Goal: Information Seeking & Learning: Learn about a topic

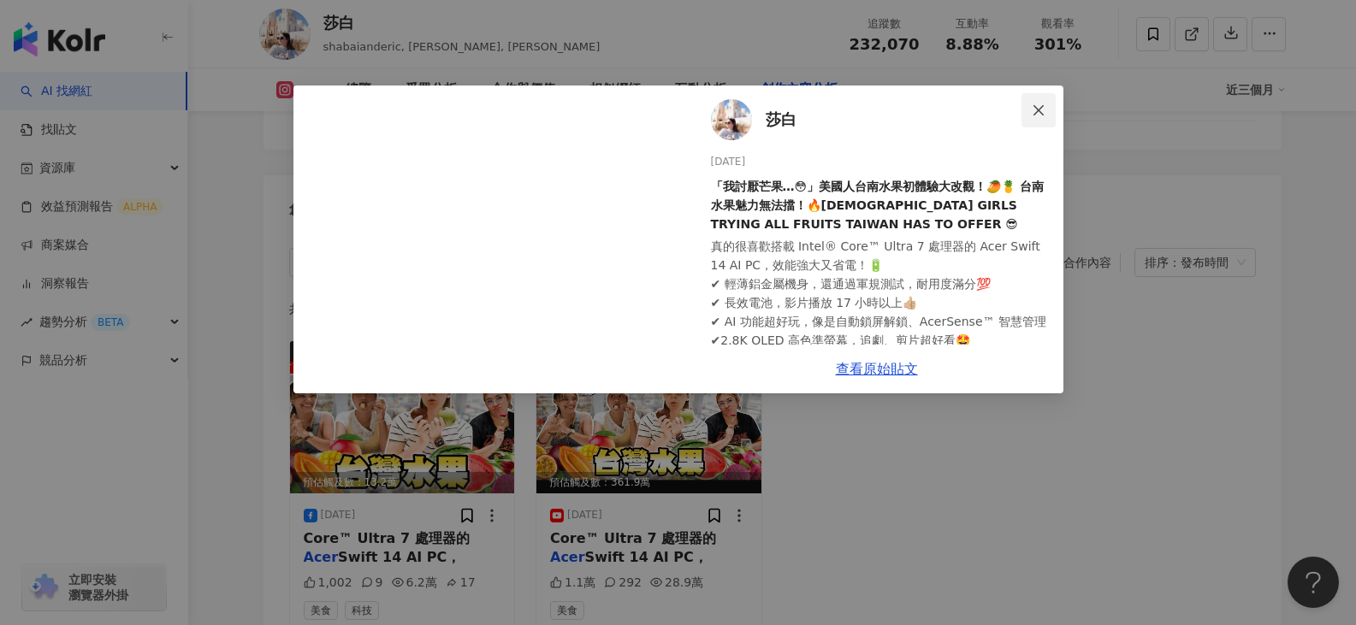
click at [1029, 102] on button "Close" at bounding box center [1038, 110] width 34 height 34
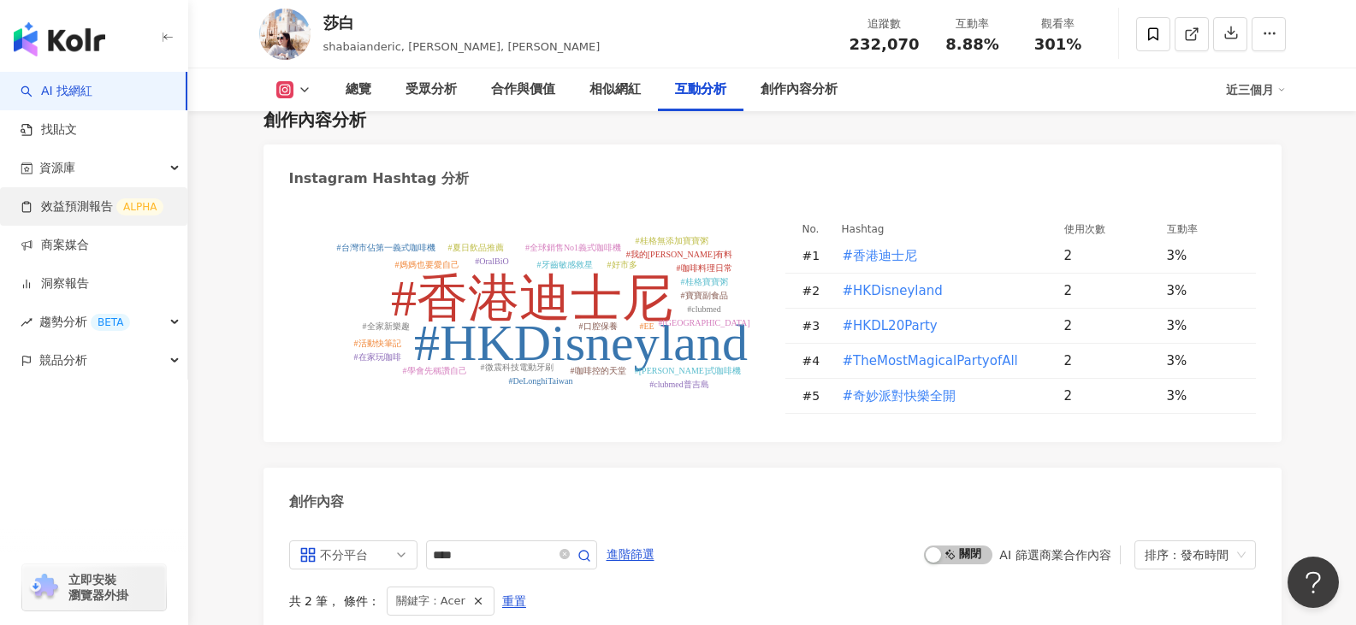
scroll to position [4816, 0]
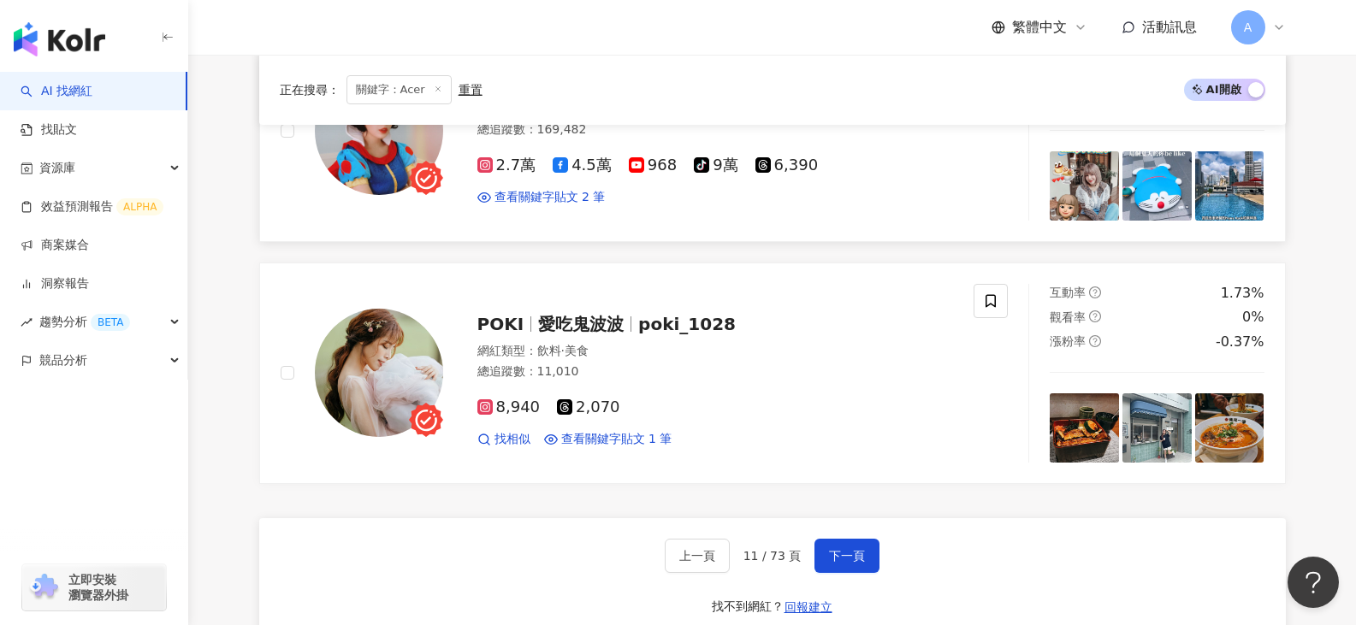
scroll to position [2138, 0]
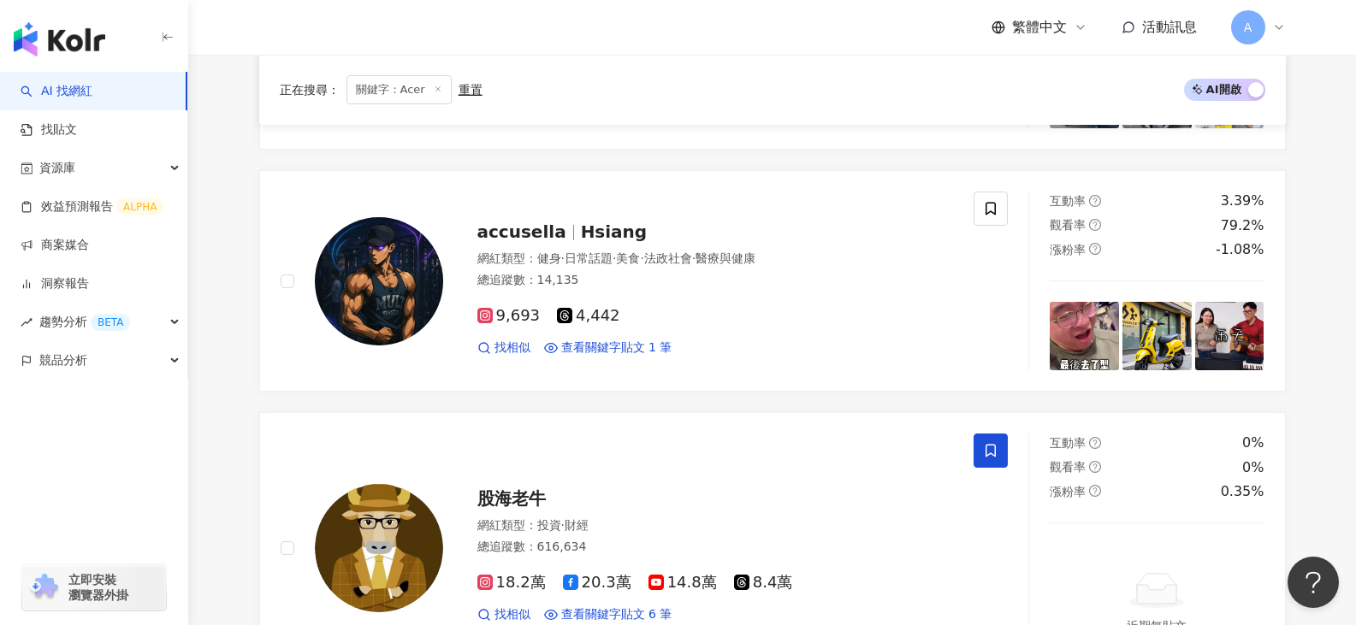
drag, startPoint x: 474, startPoint y: 93, endPoint x: 473, endPoint y: 104, distance: 11.2
click at [474, 93] on div "重置" at bounding box center [470, 90] width 24 height 14
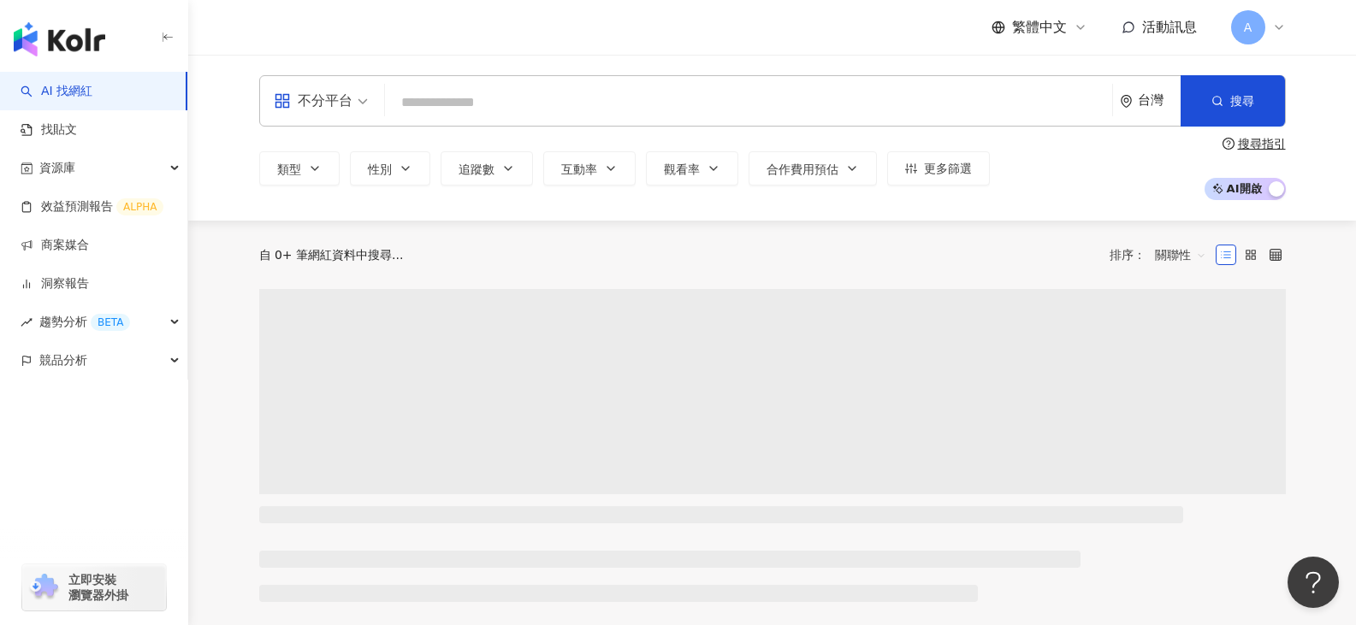
click at [500, 118] on input "search" at bounding box center [748, 102] width 713 height 33
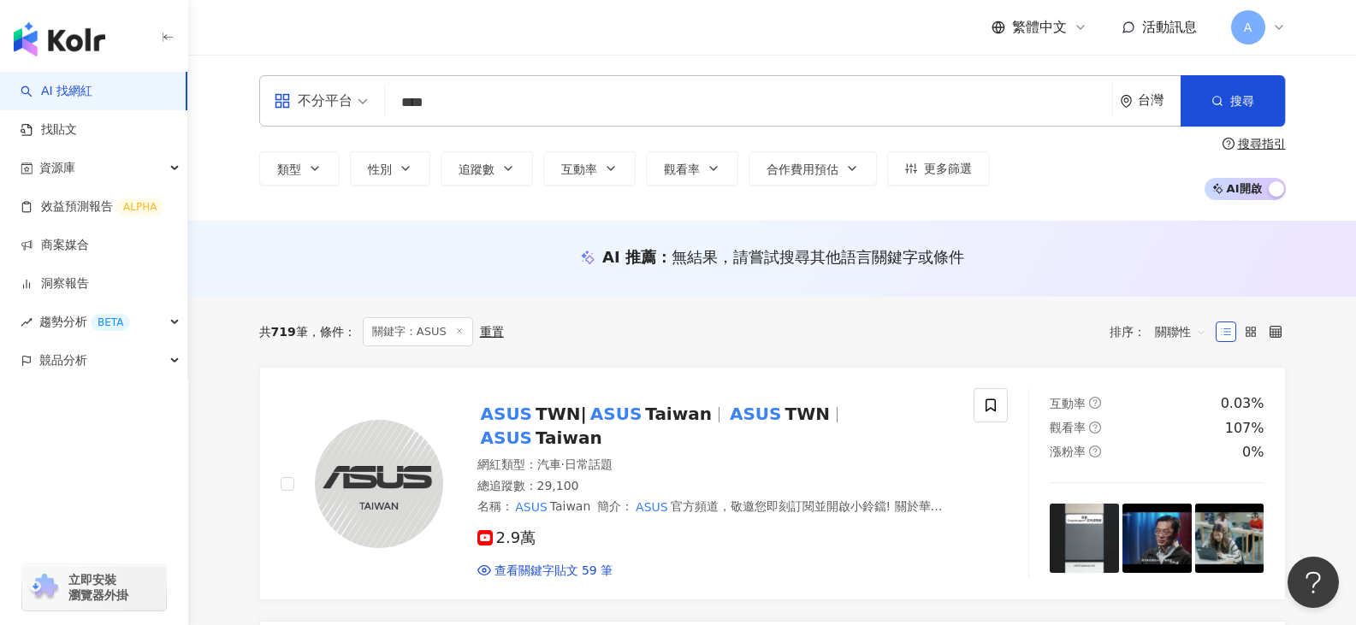
click at [500, 109] on input "****" at bounding box center [748, 102] width 713 height 33
type input "****"
click at [406, 120] on div "不分平台 ASUS **** 台灣 搜尋 loading 搜尋名稱、敘述、貼文含有關鍵字 “ ASUS ” 的網紅" at bounding box center [772, 100] width 1026 height 51
click at [416, 103] on input "****" at bounding box center [748, 102] width 713 height 33
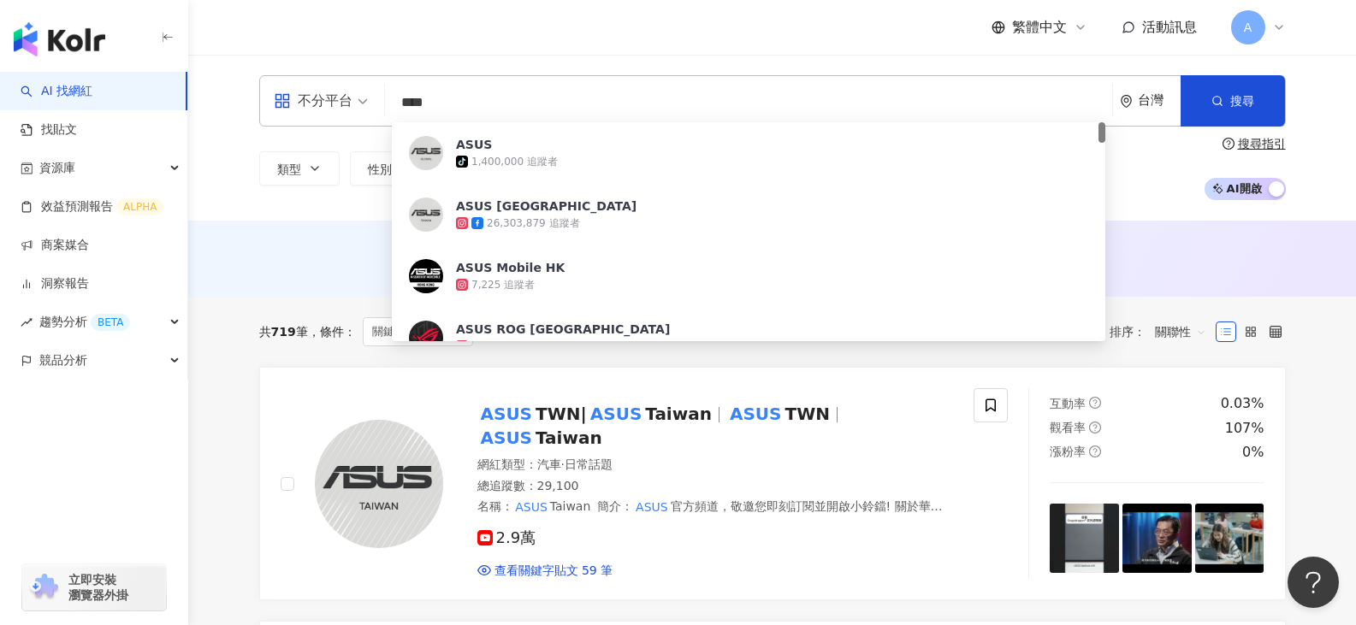
click at [476, 104] on input "****" at bounding box center [748, 102] width 713 height 33
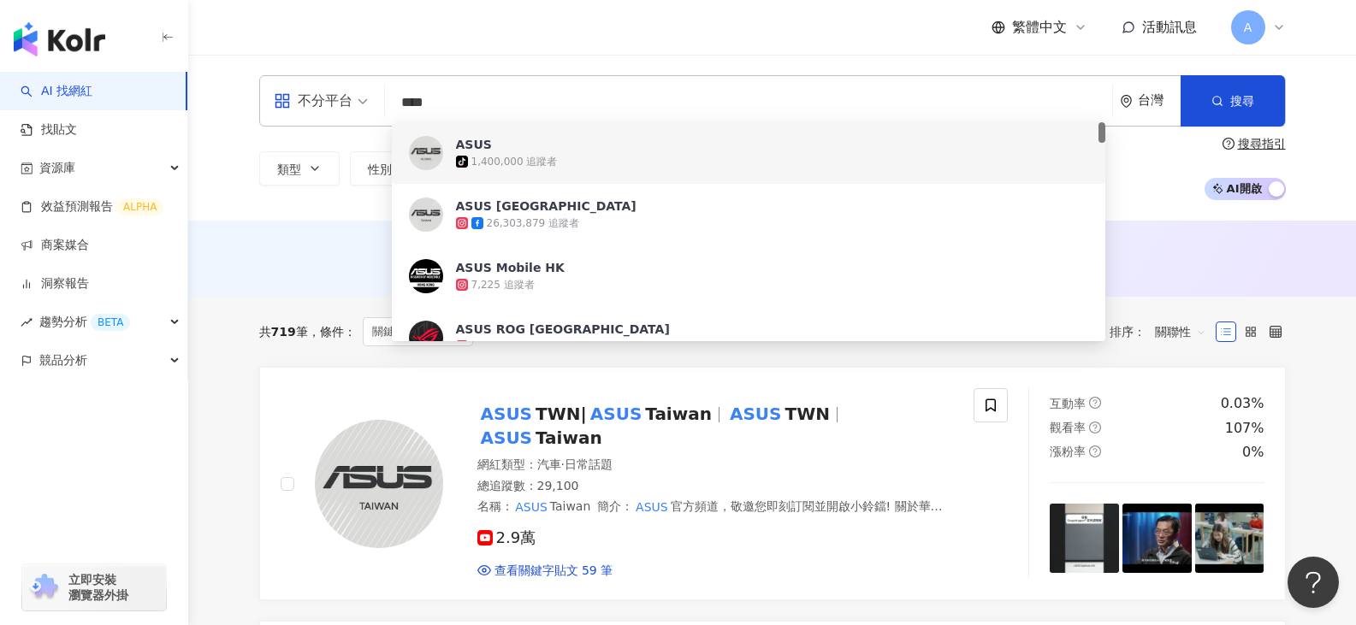
click at [508, 134] on div "ASUS tiktok-icon 1,400,000 追蹤者" at bounding box center [748, 153] width 713 height 62
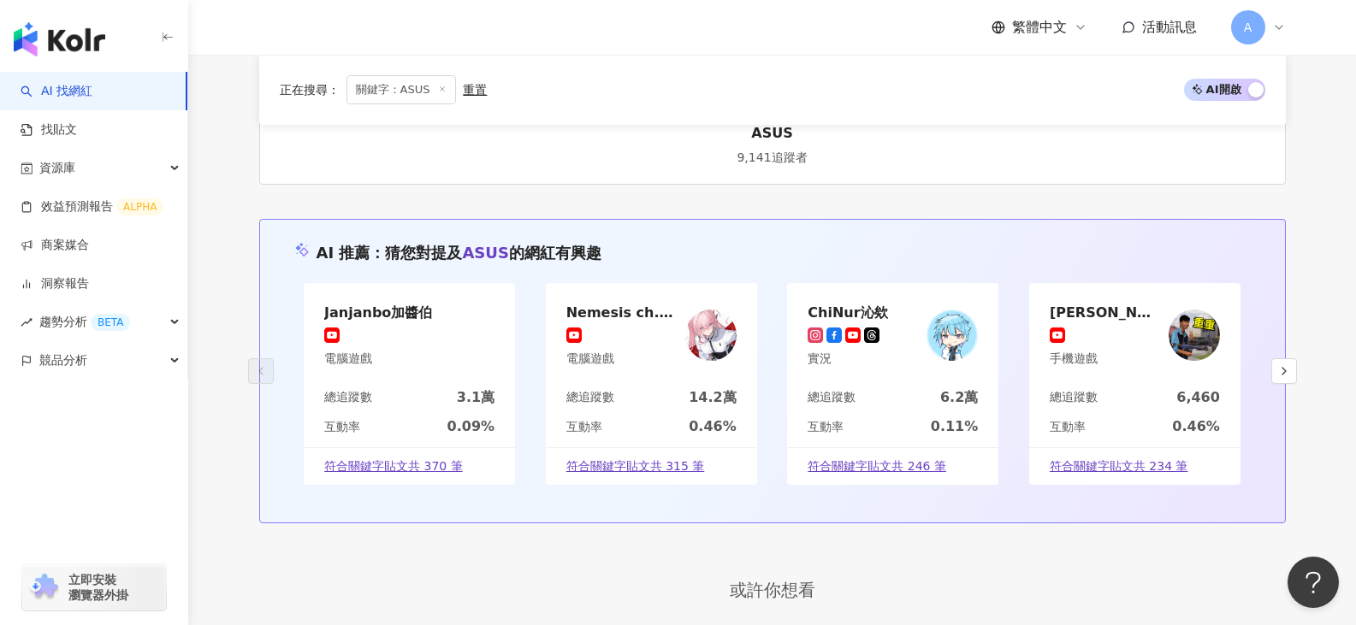
scroll to position [3429, 0]
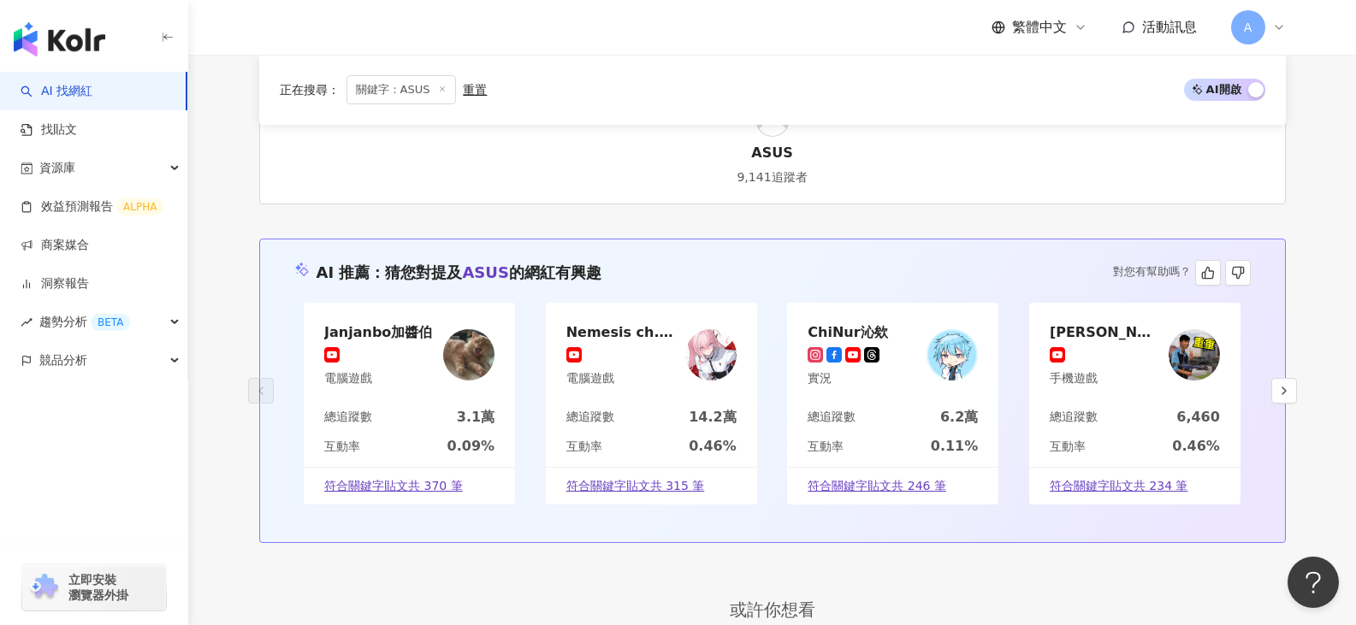
click at [697, 281] on div "AI 推薦 ： 猜您對提及 ASUS 的網紅有興趣 對您有幫助嗎？ Janjanbo加醬伯 電腦遊戲 總追蹤數 3.1萬 互動率 0.09% 符合關鍵字貼文共…" at bounding box center [772, 391] width 1026 height 305
click at [1204, 267] on icon "button" at bounding box center [1207, 272] width 11 height 11
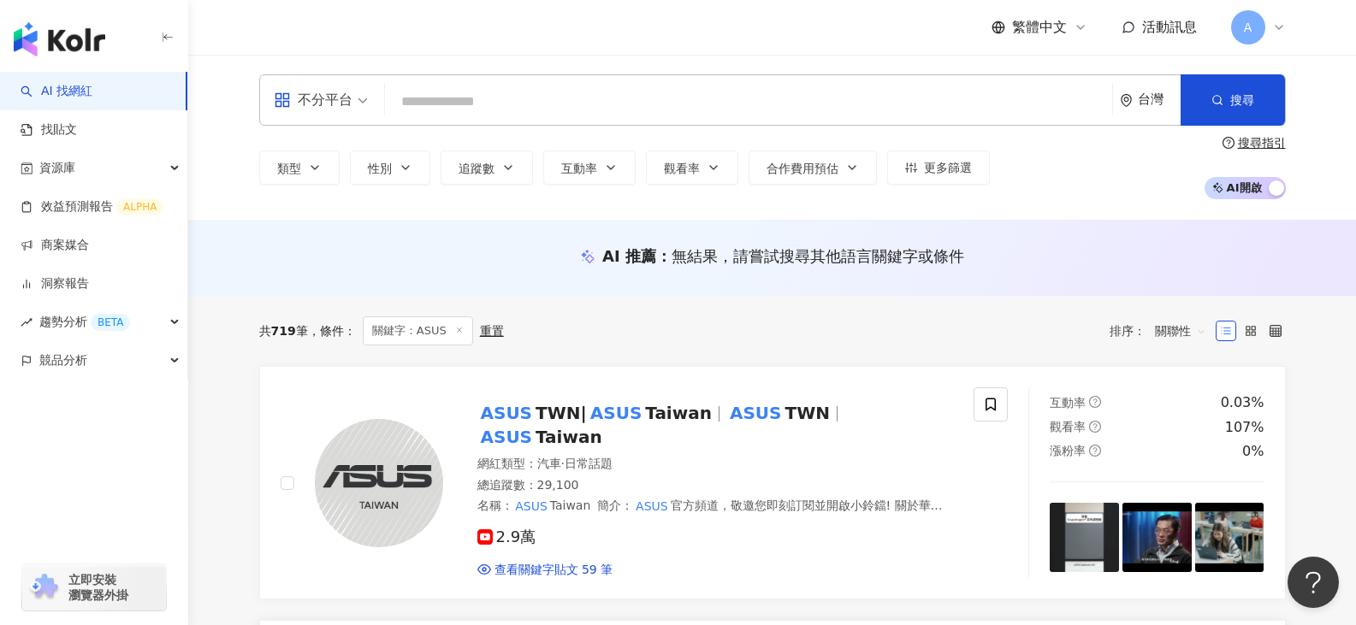
scroll to position [0, 0]
click at [536, 114] on input "search" at bounding box center [748, 102] width 713 height 33
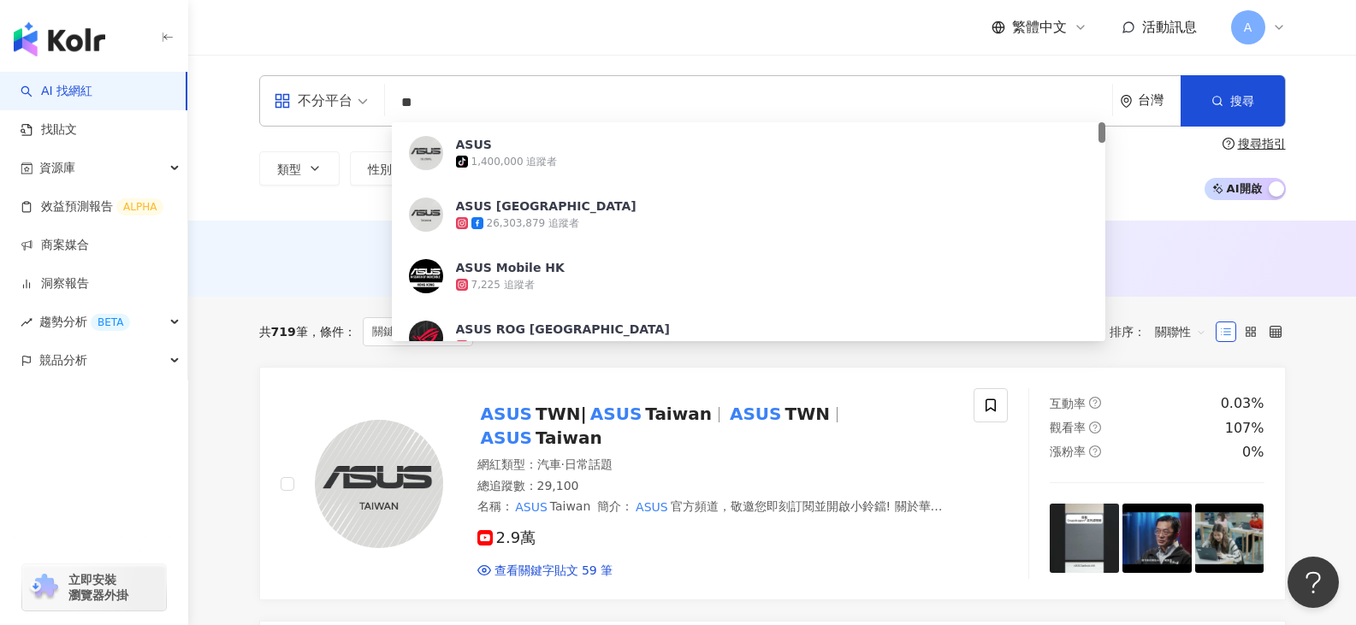
type input "*"
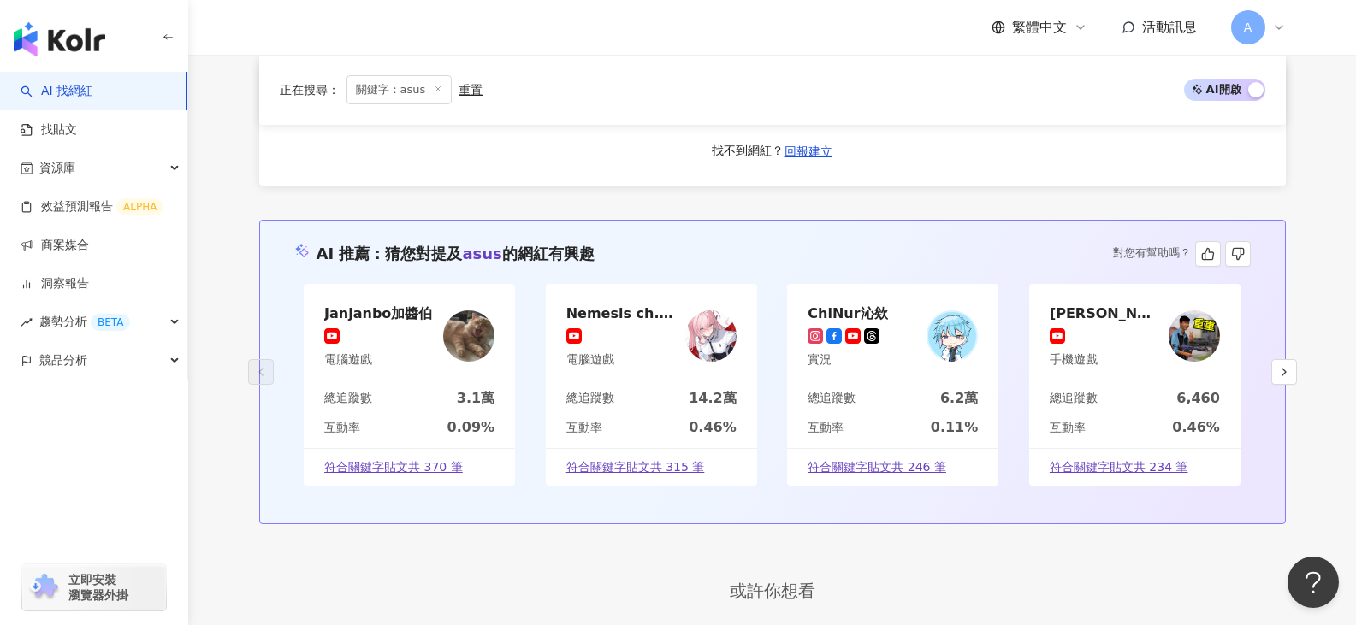
scroll to position [3250, 0]
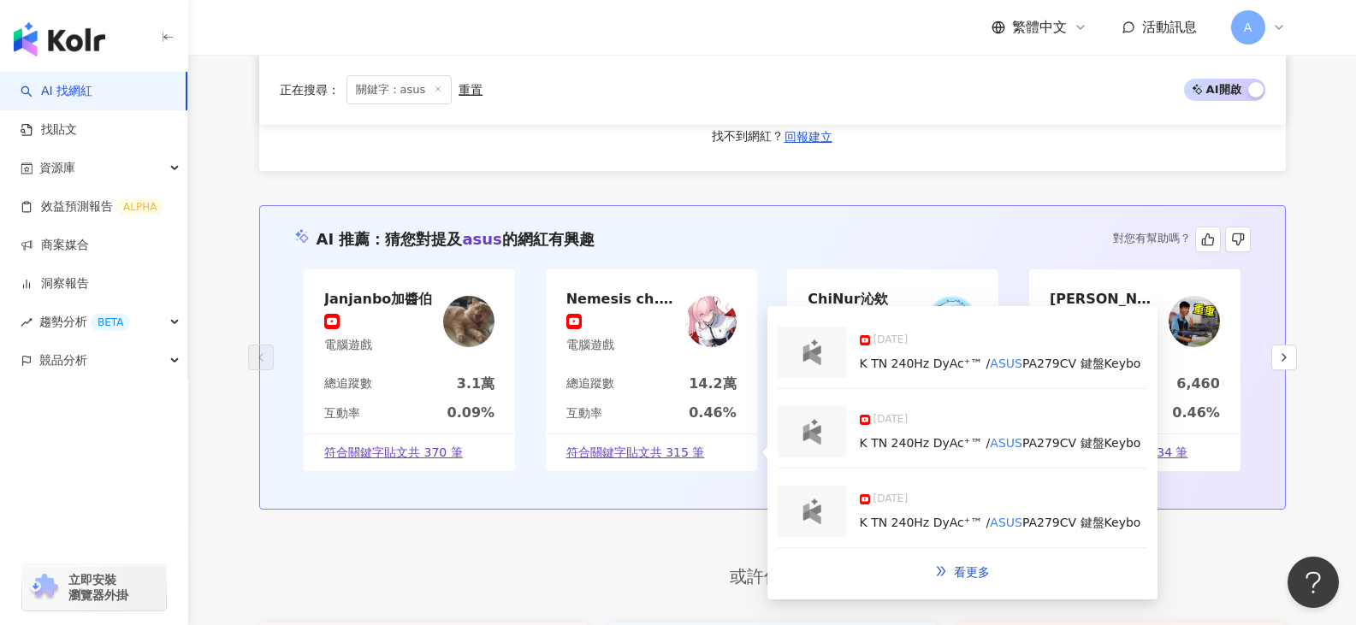
click at [681, 445] on span "符合關鍵字貼文共 315 筆" at bounding box center [635, 453] width 139 height 17
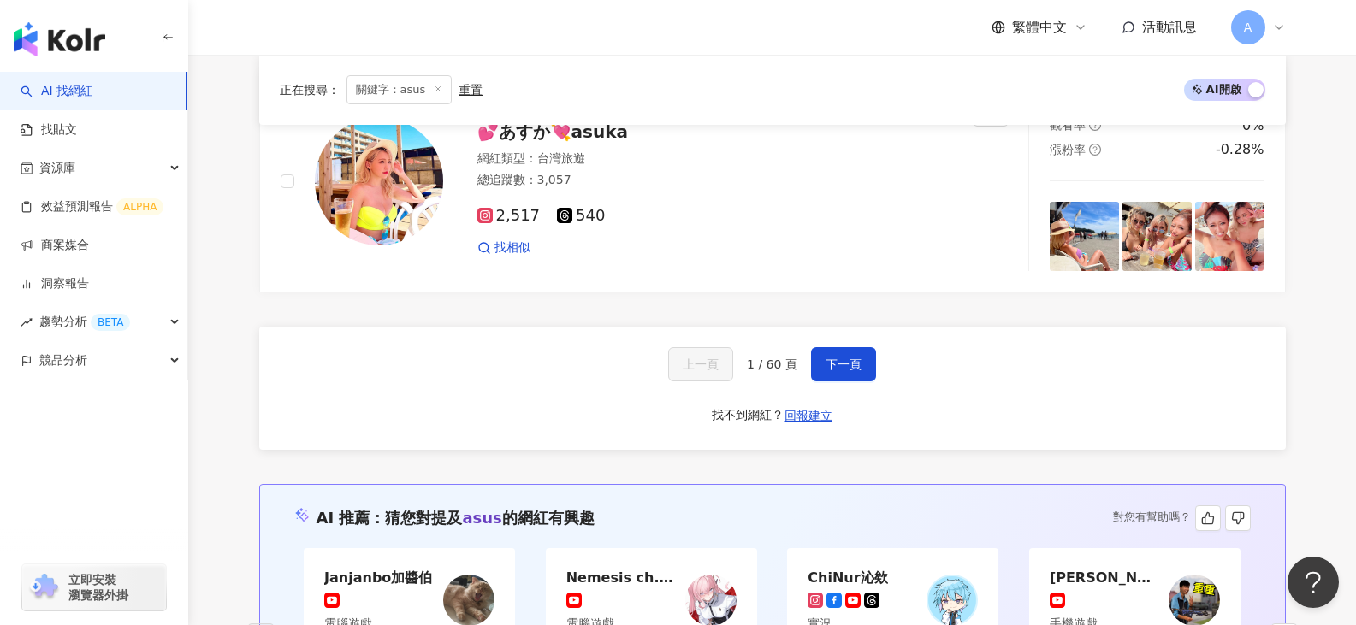
scroll to position [2908, 0]
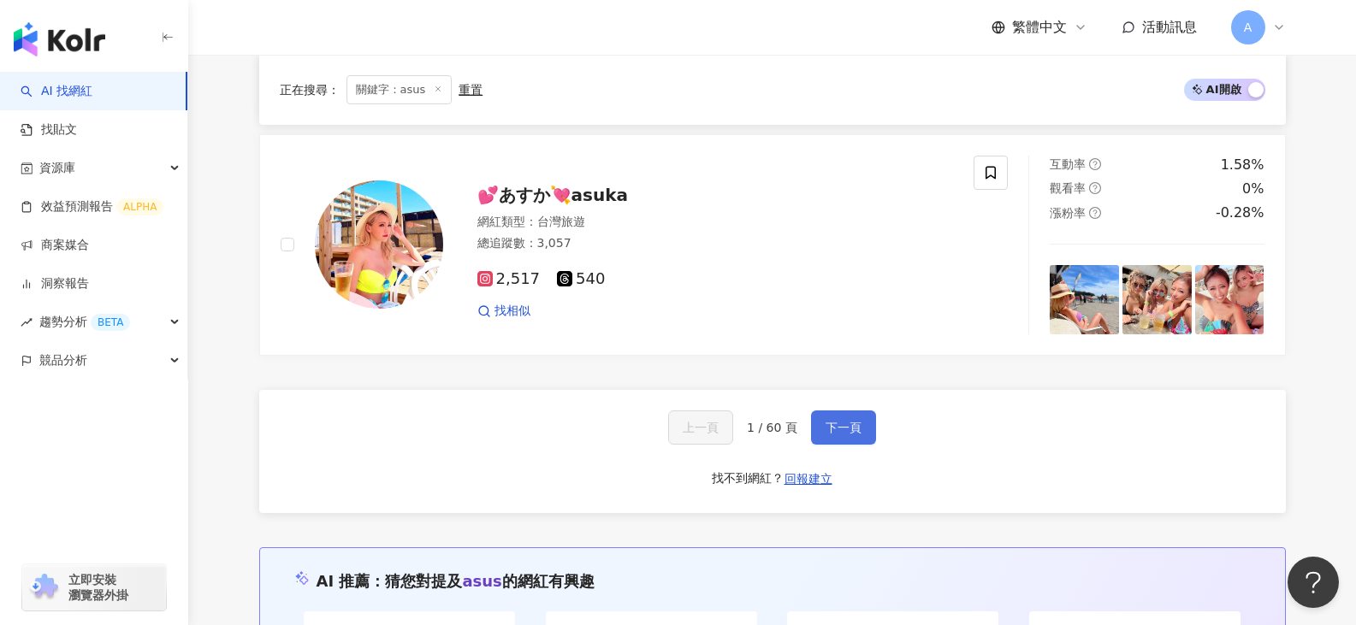
click at [820, 424] on button "下一頁" at bounding box center [843, 428] width 65 height 34
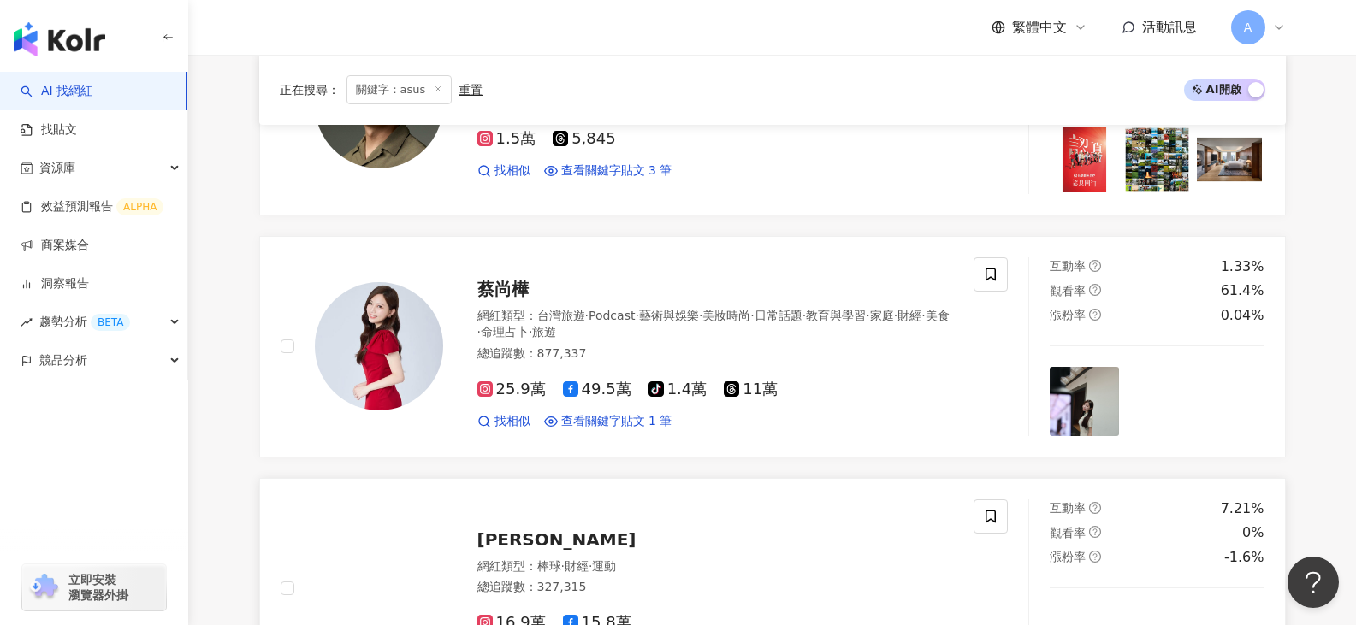
scroll to position [2309, 0]
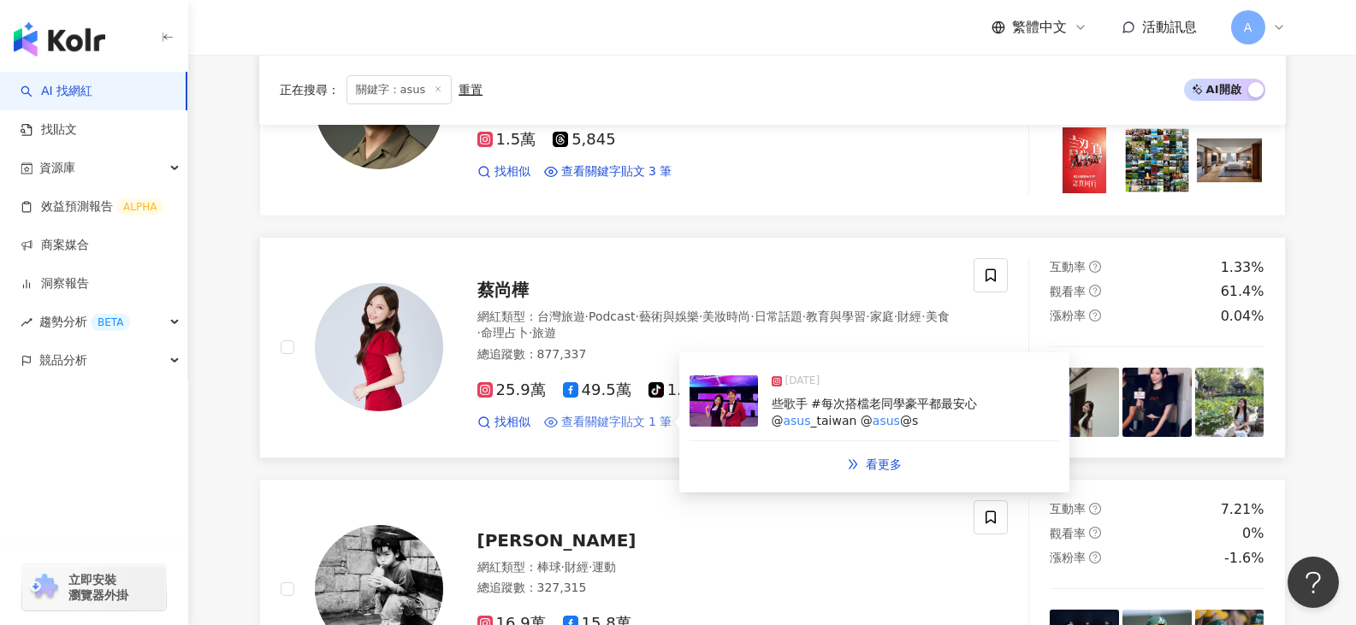
click at [606, 426] on span "查看關鍵字貼文 1 筆" at bounding box center [616, 422] width 111 height 17
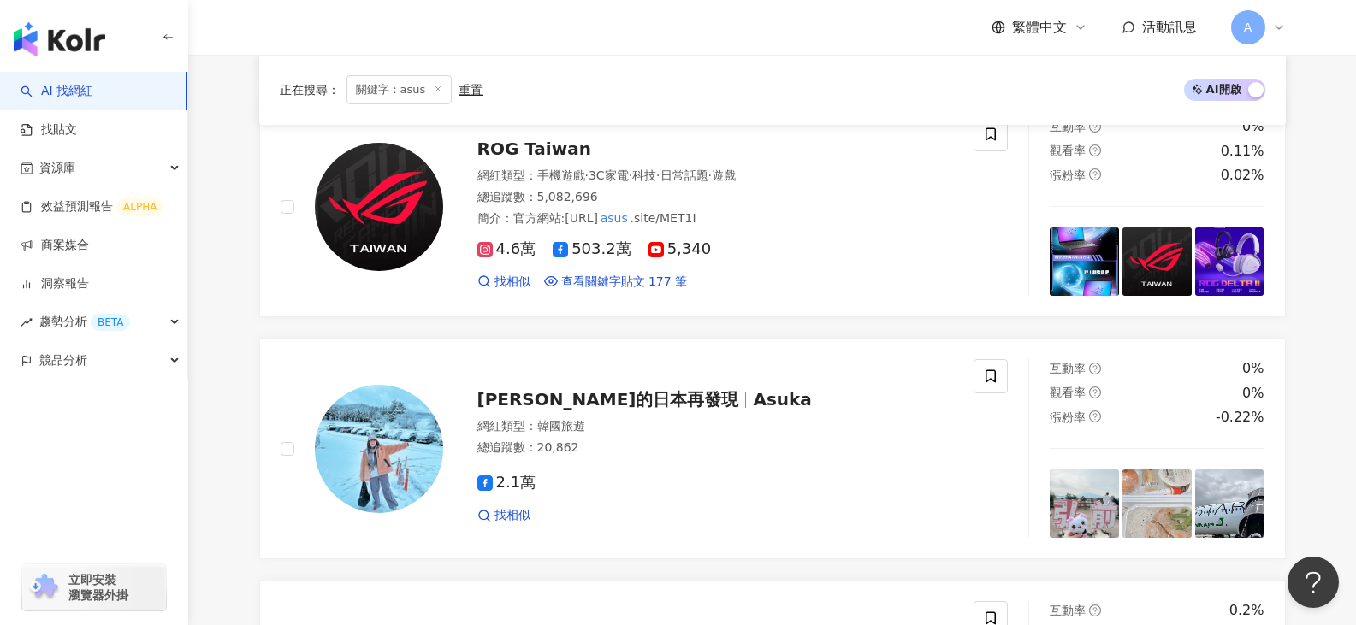
scroll to position [0, 0]
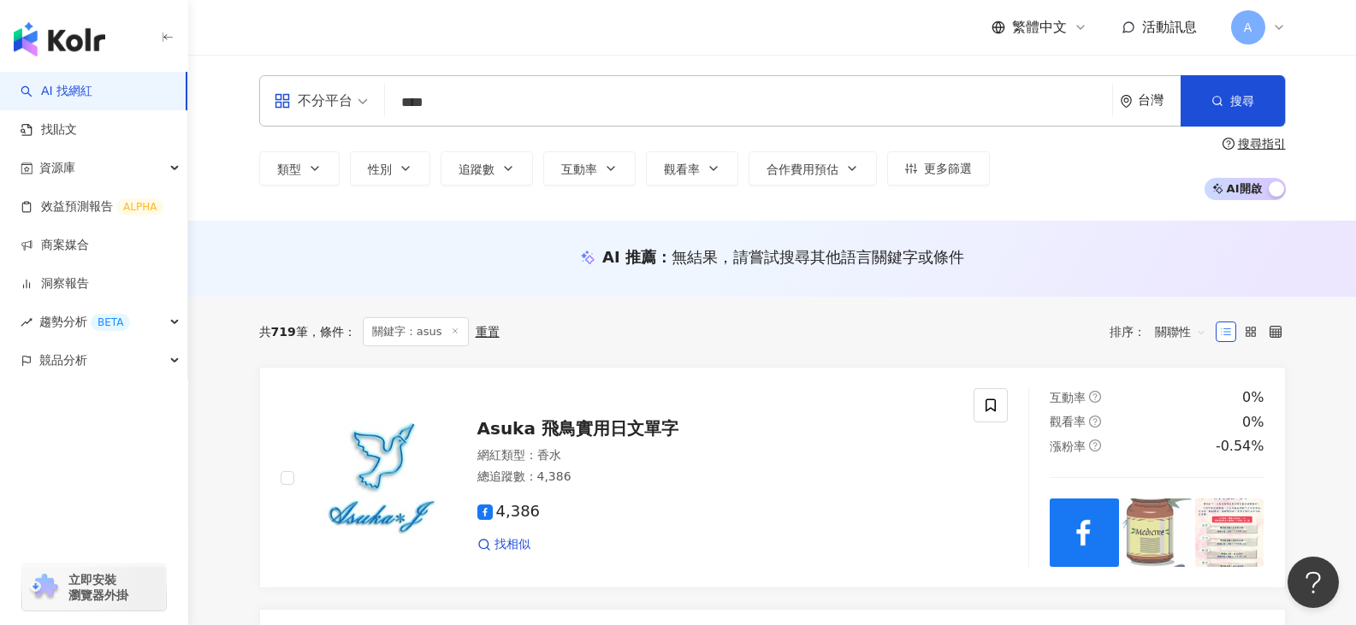
drag, startPoint x: 477, startPoint y: 115, endPoint x: 216, endPoint y: 106, distance: 261.9
click at [216, 106] on div "不分平台 **** 台灣 搜尋 bcba0c7b-32c2-444b-b8f3-d51ec1376df9 ASUS Mobile HK 7,225 追蹤者 A…" at bounding box center [772, 138] width 1168 height 166
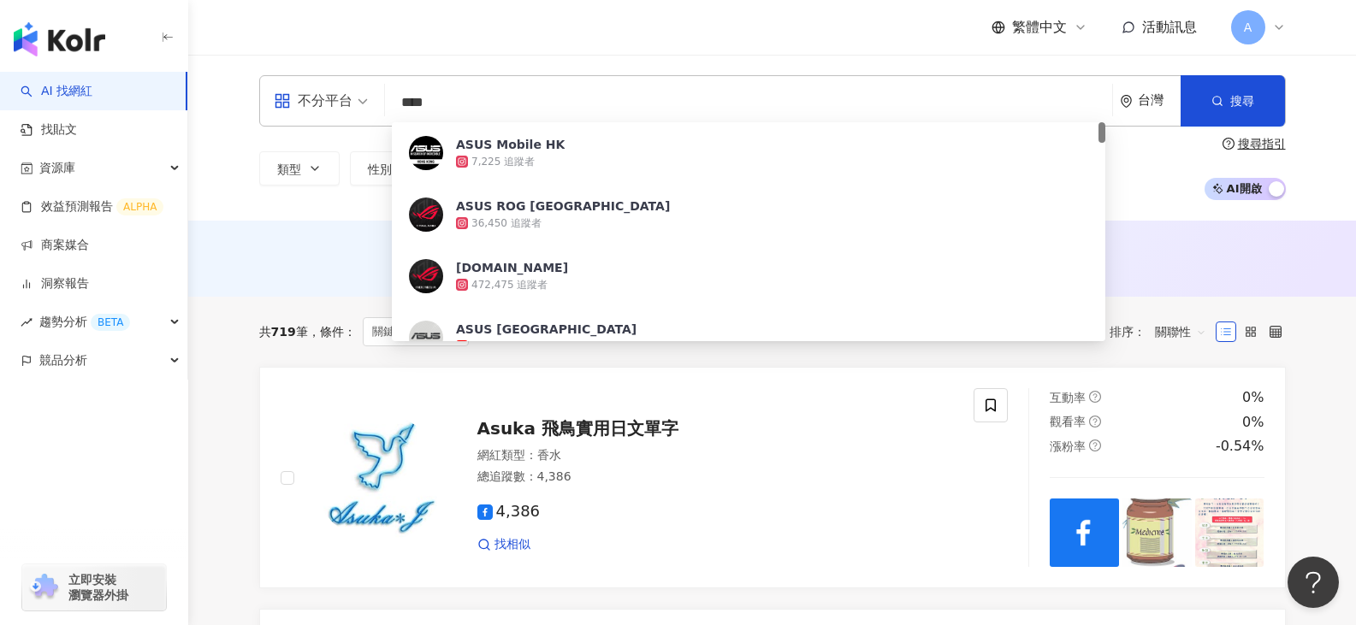
paste input "search"
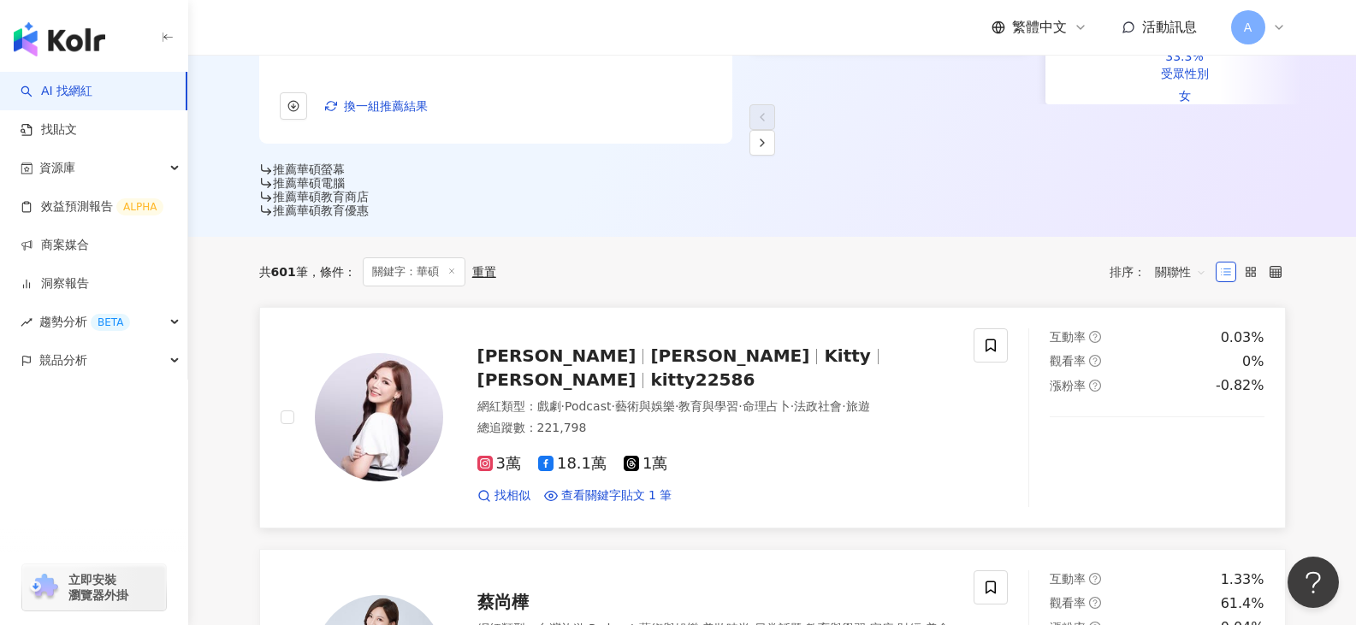
scroll to position [513, 0]
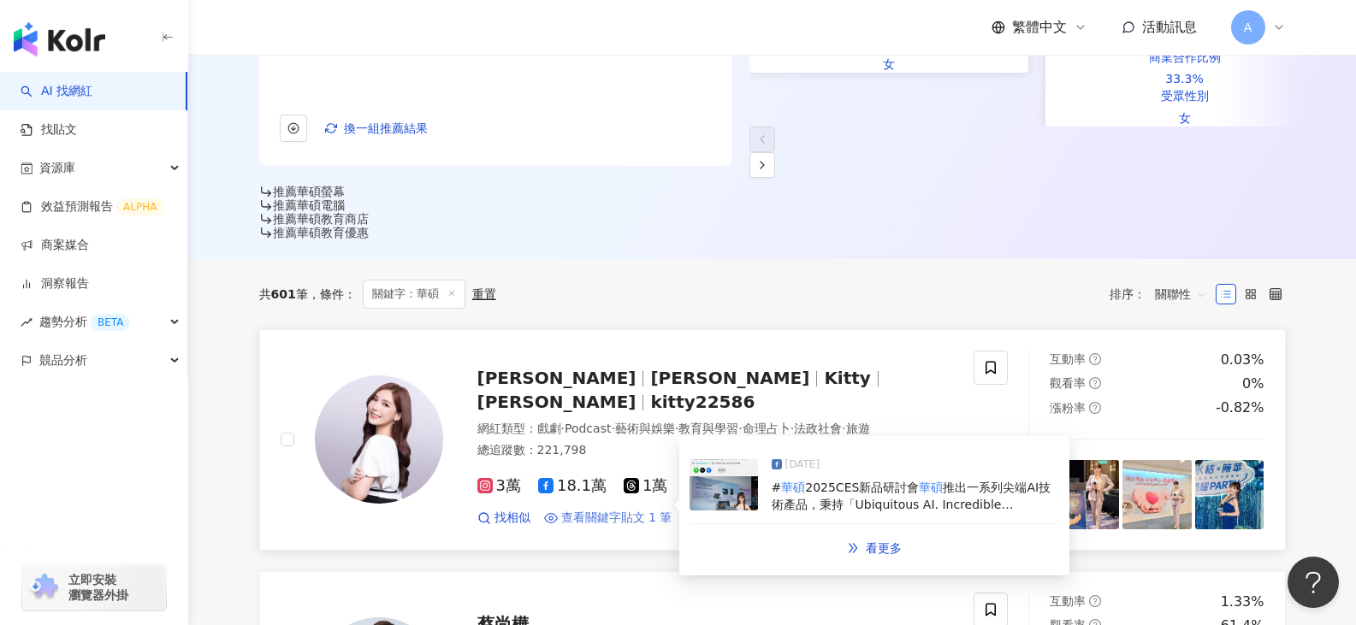
type input "**"
click at [619, 510] on span "查看關鍵字貼文 1 筆" at bounding box center [616, 518] width 111 height 17
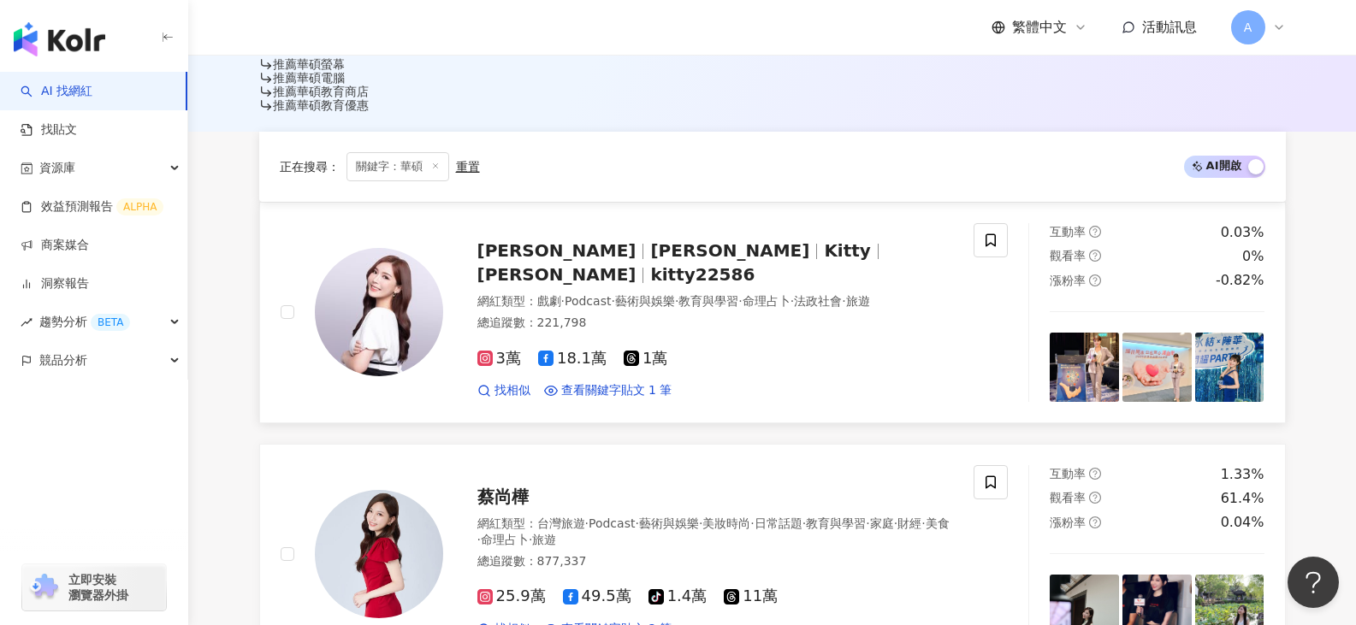
scroll to position [855, 0]
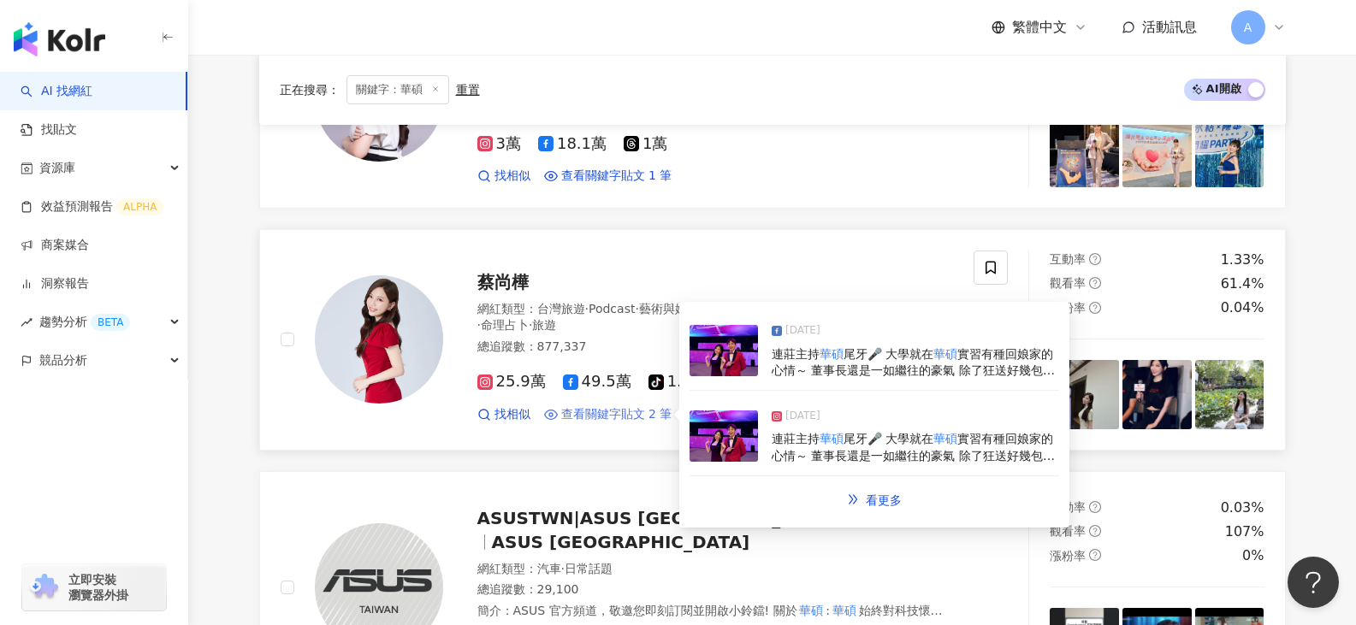
click at [649, 406] on span "查看關鍵字貼文 2 筆" at bounding box center [616, 414] width 111 height 17
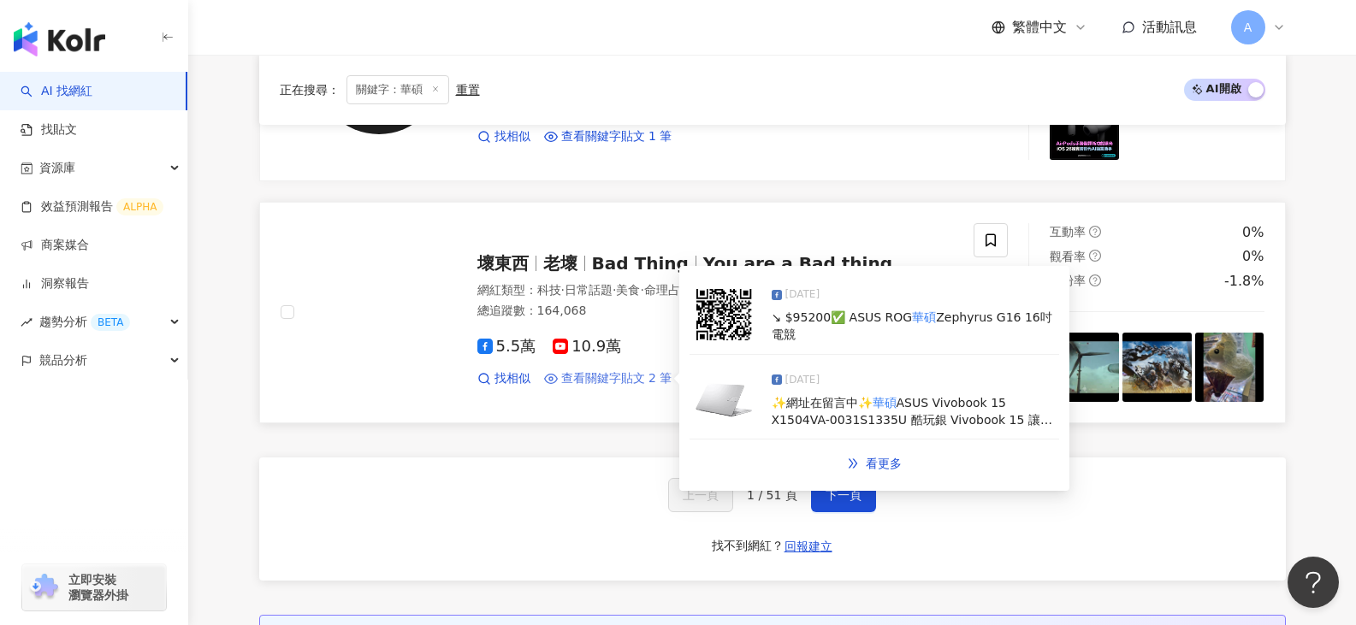
scroll to position [3079, 0]
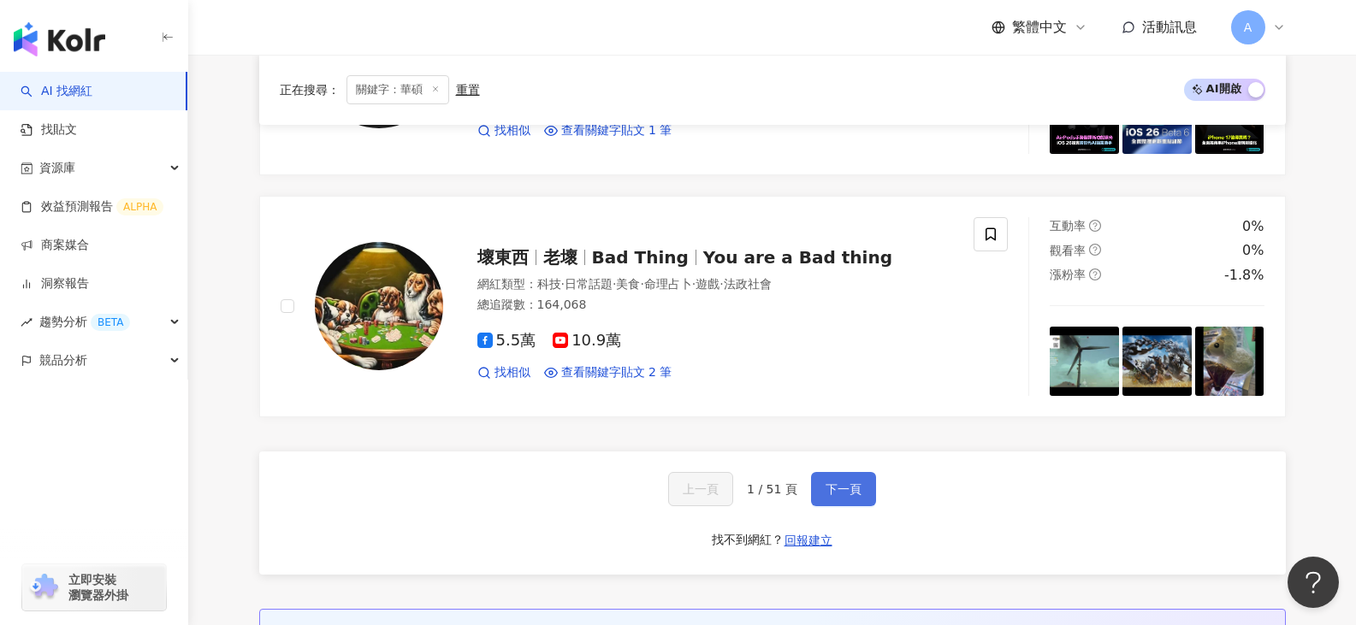
click at [836, 482] on span "下一頁" at bounding box center [843, 489] width 36 height 14
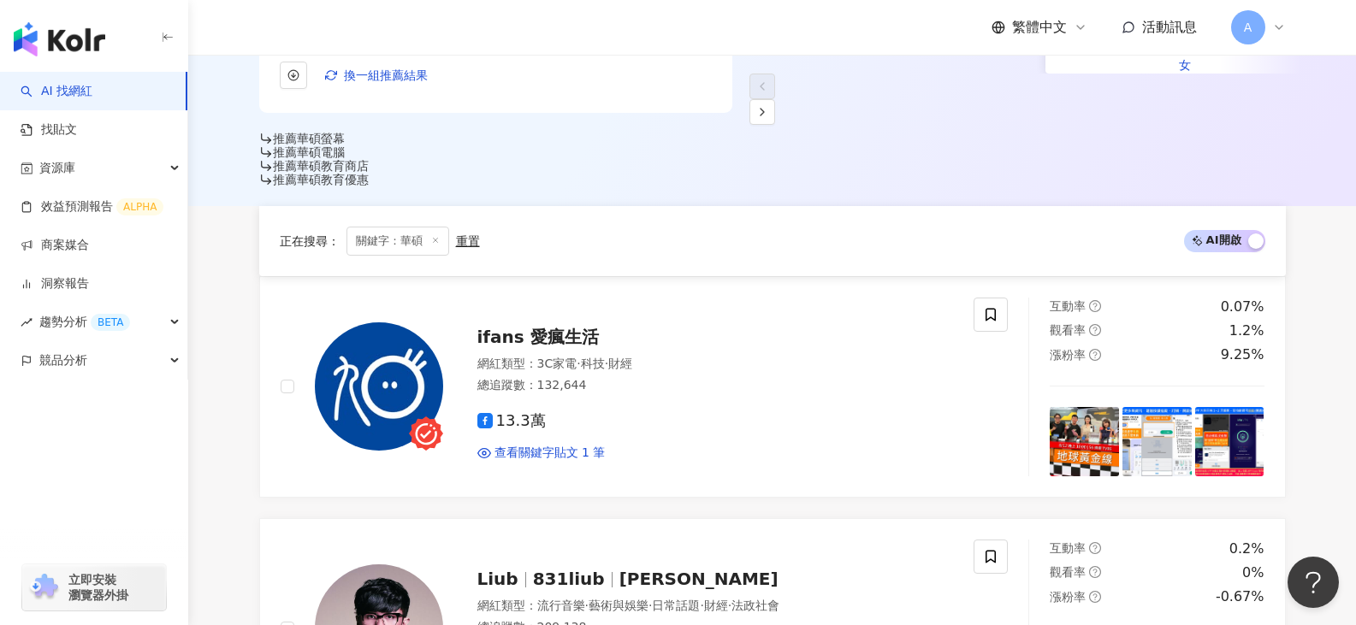
scroll to position [770, 0]
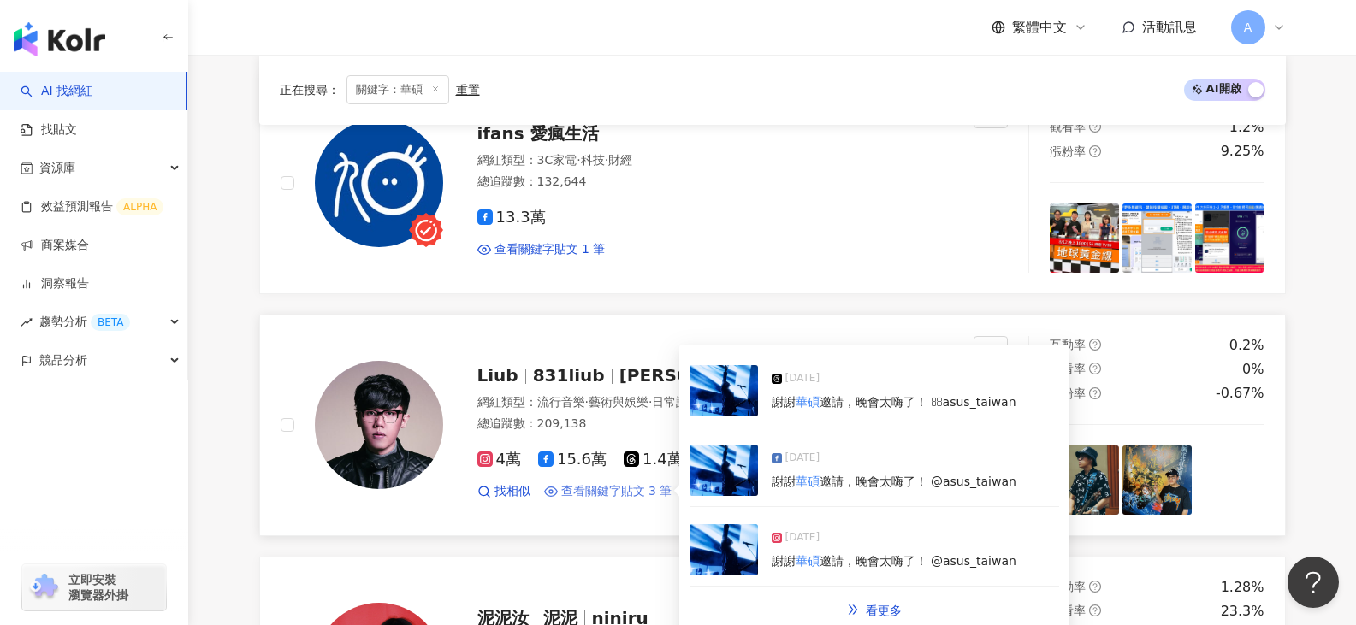
click at [576, 483] on span "查看關鍵字貼文 3 筆" at bounding box center [616, 491] width 111 height 17
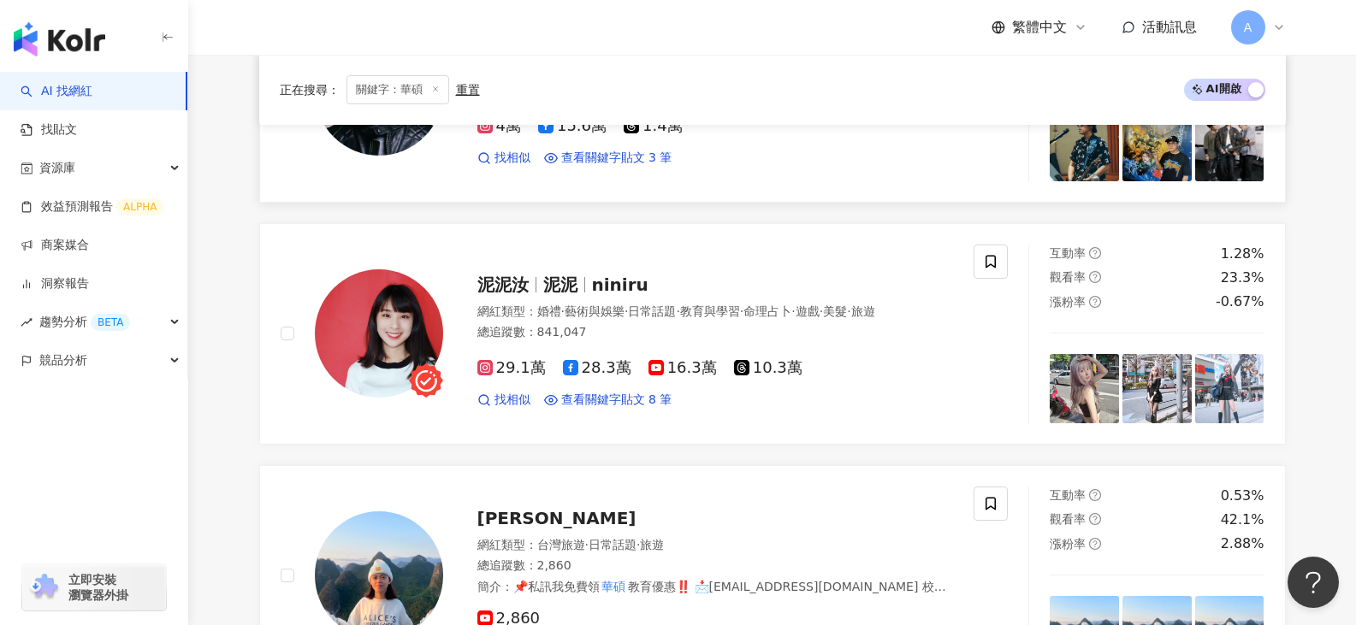
scroll to position [1112, 0]
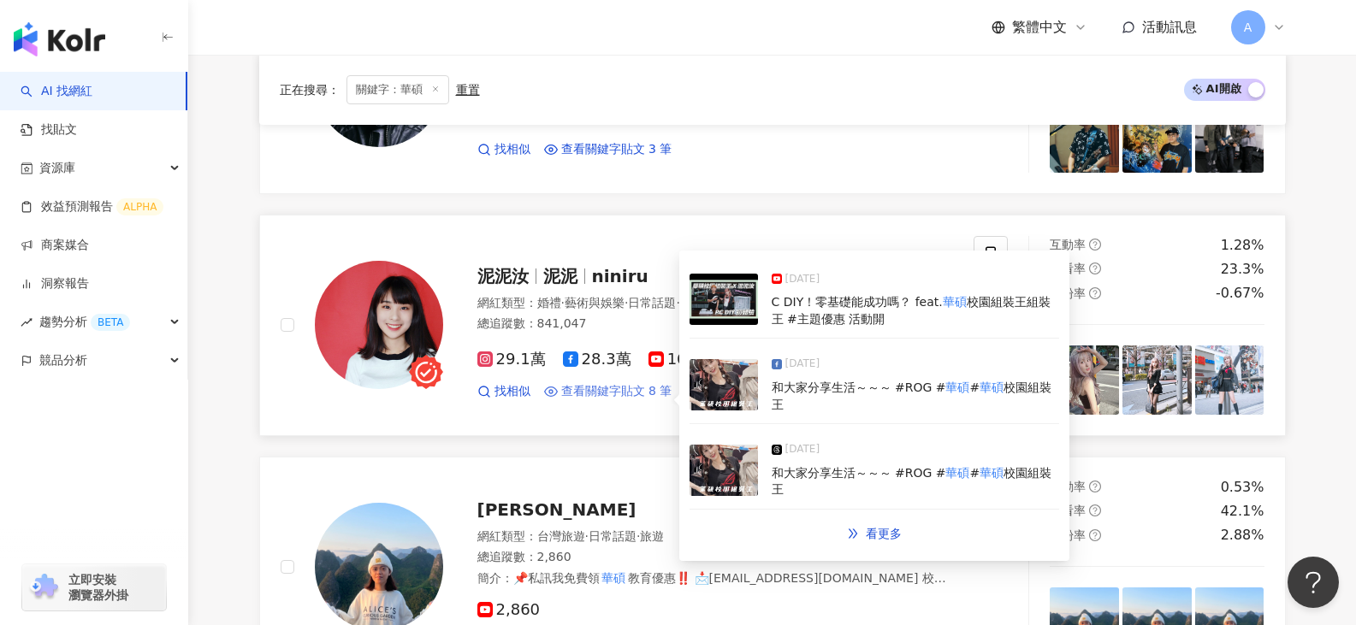
click at [590, 383] on span "查看關鍵字貼文 8 筆" at bounding box center [616, 391] width 111 height 17
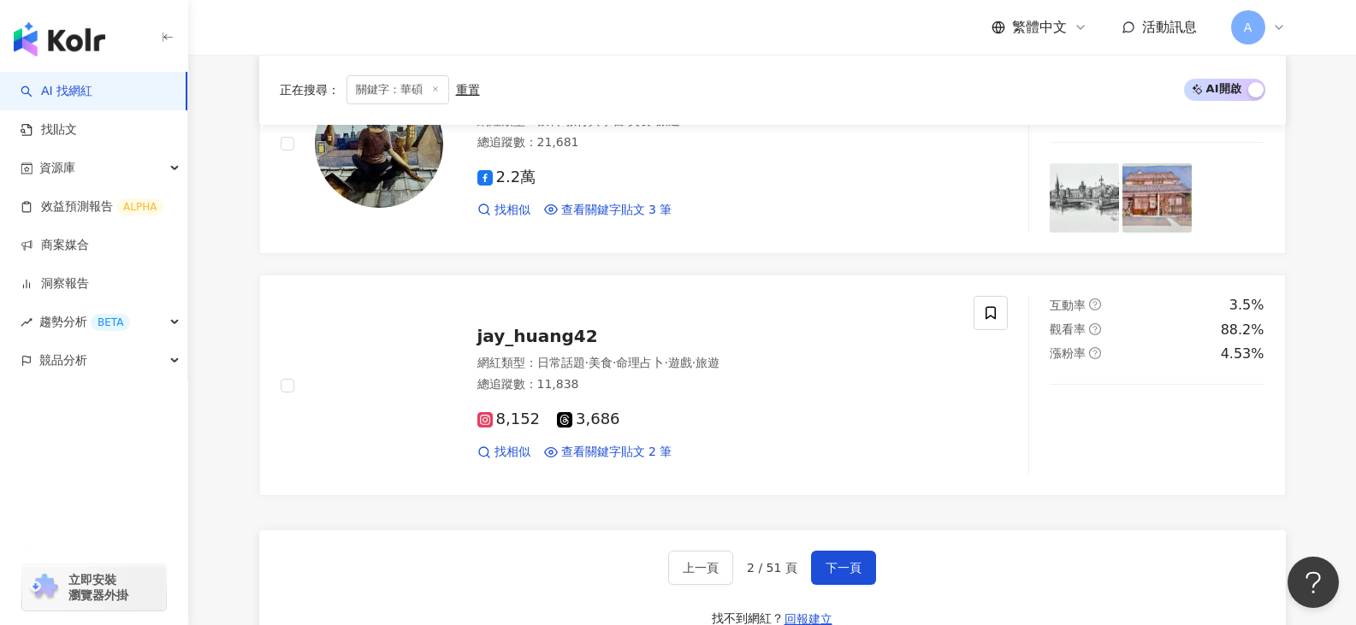
scroll to position [3079, 0]
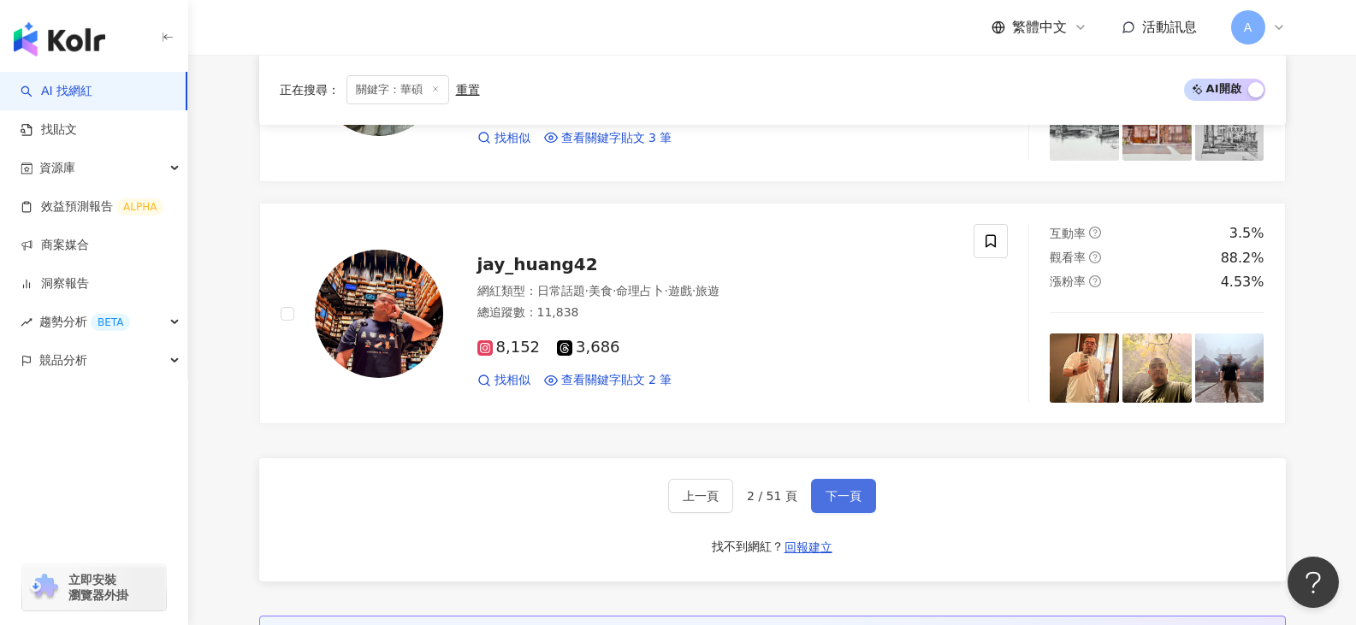
click at [845, 479] on button "下一頁" at bounding box center [843, 496] width 65 height 34
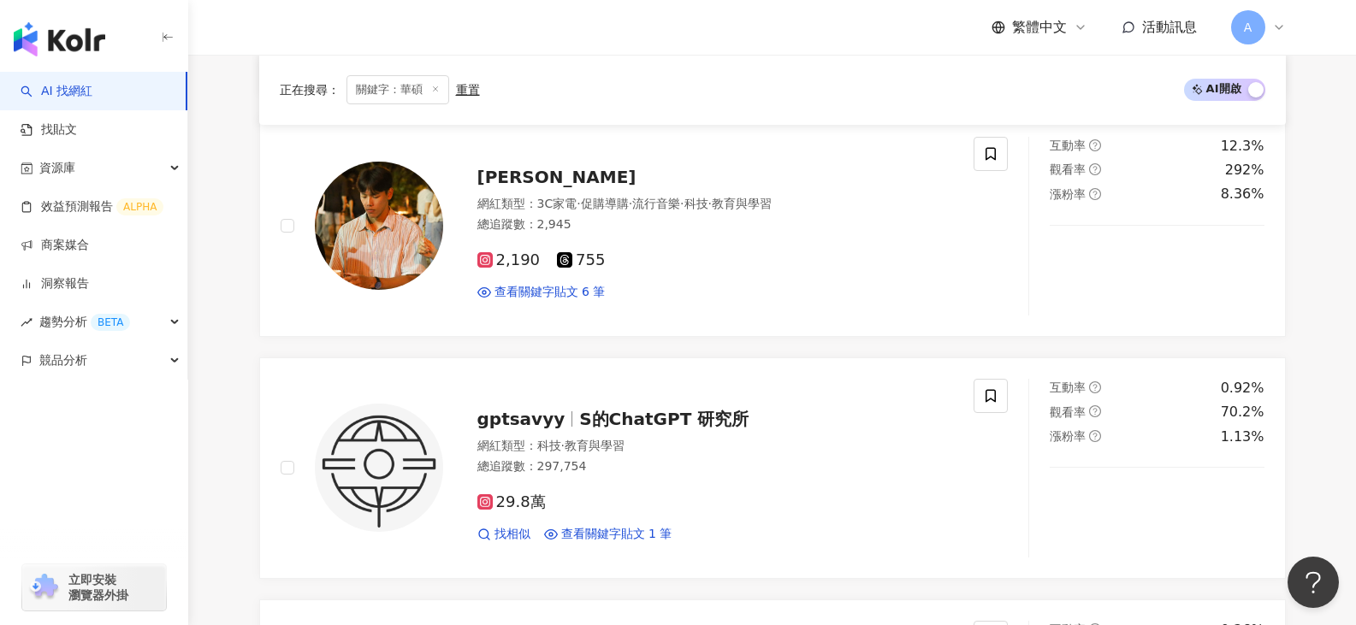
scroll to position [3321, 0]
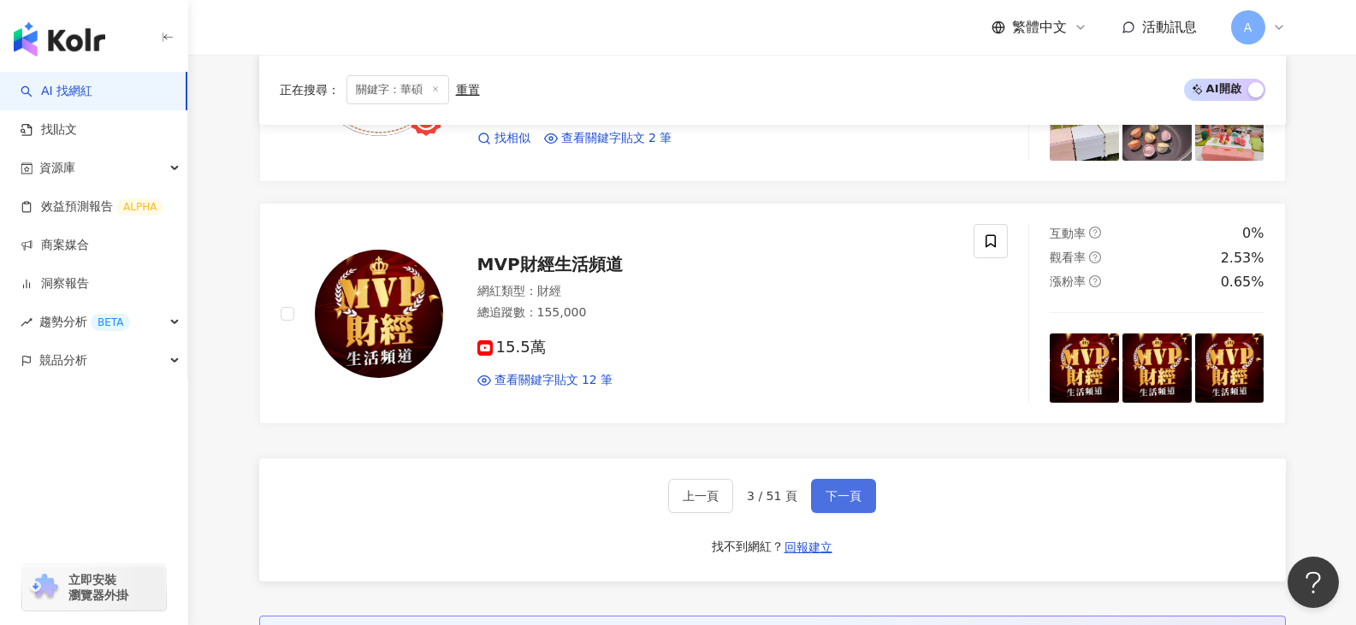
click at [842, 489] on span "下一頁" at bounding box center [843, 496] width 36 height 14
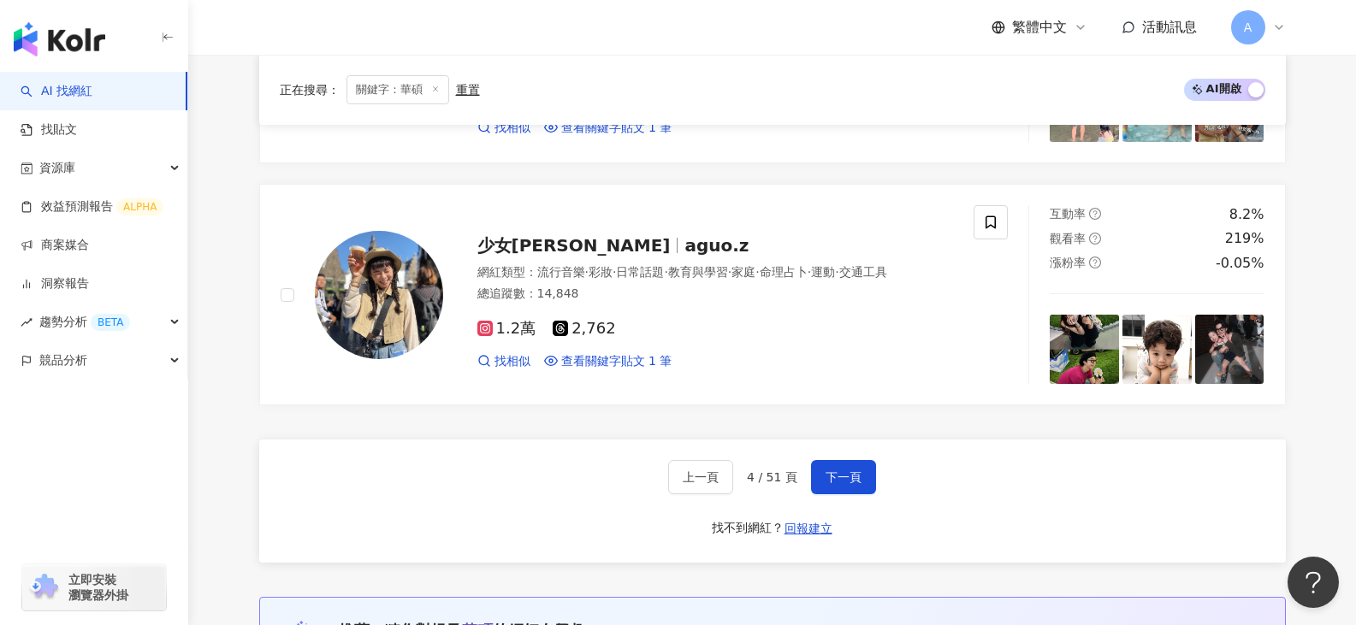
click at [866, 440] on div "上一頁 4 / 51 頁 下一頁 找不到網紅？ 回報建立" at bounding box center [772, 501] width 1026 height 123
click at [848, 470] on span "下一頁" at bounding box center [843, 477] width 36 height 14
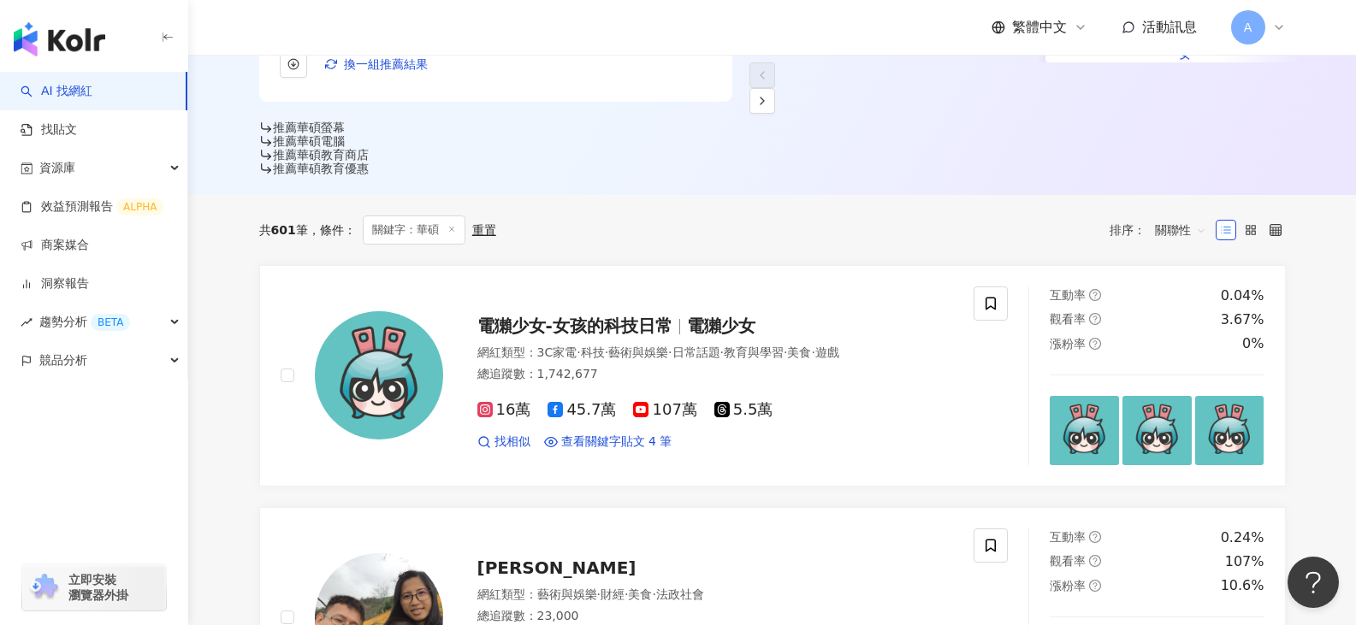
scroll to position [598, 0]
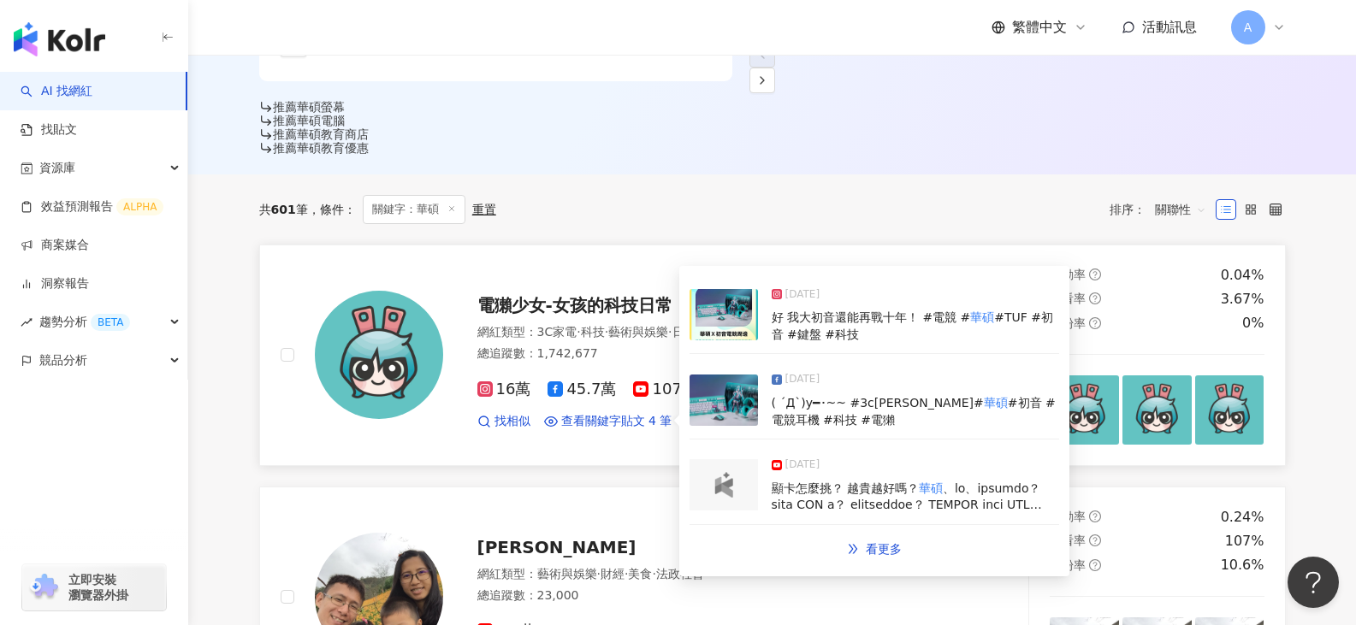
click at [890, 287] on div "[DATE]" at bounding box center [914, 299] width 287 height 24
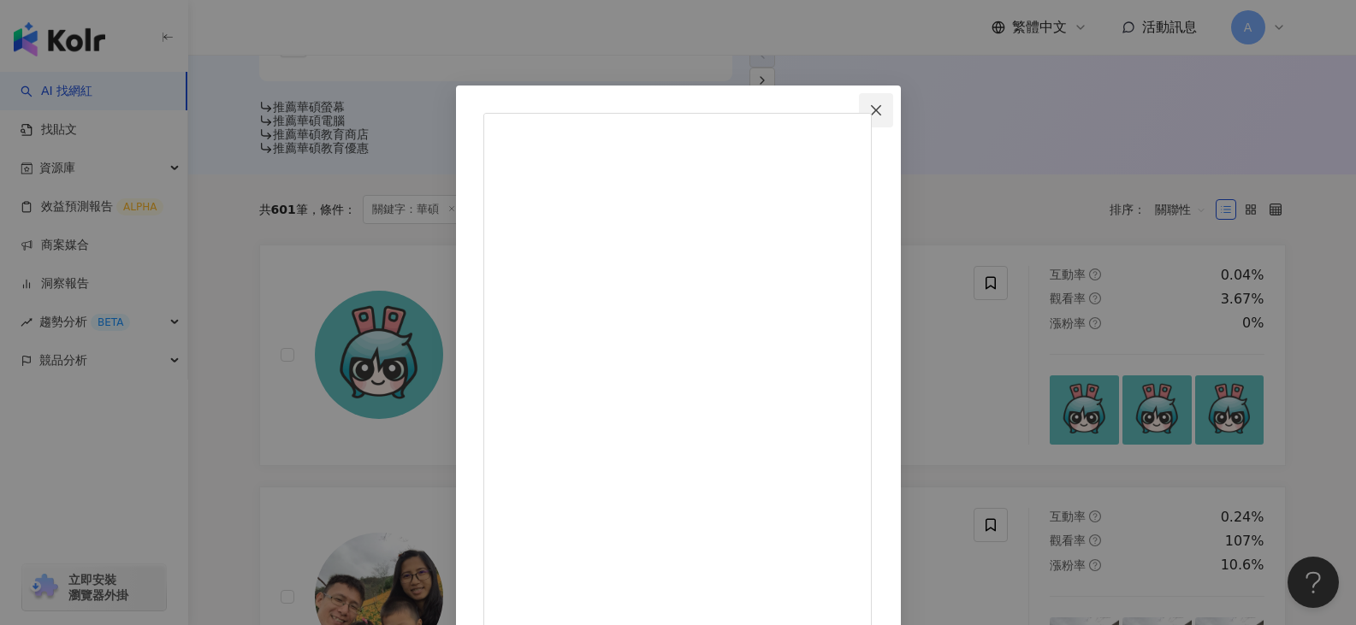
click at [893, 114] on span "Close" at bounding box center [876, 110] width 34 height 14
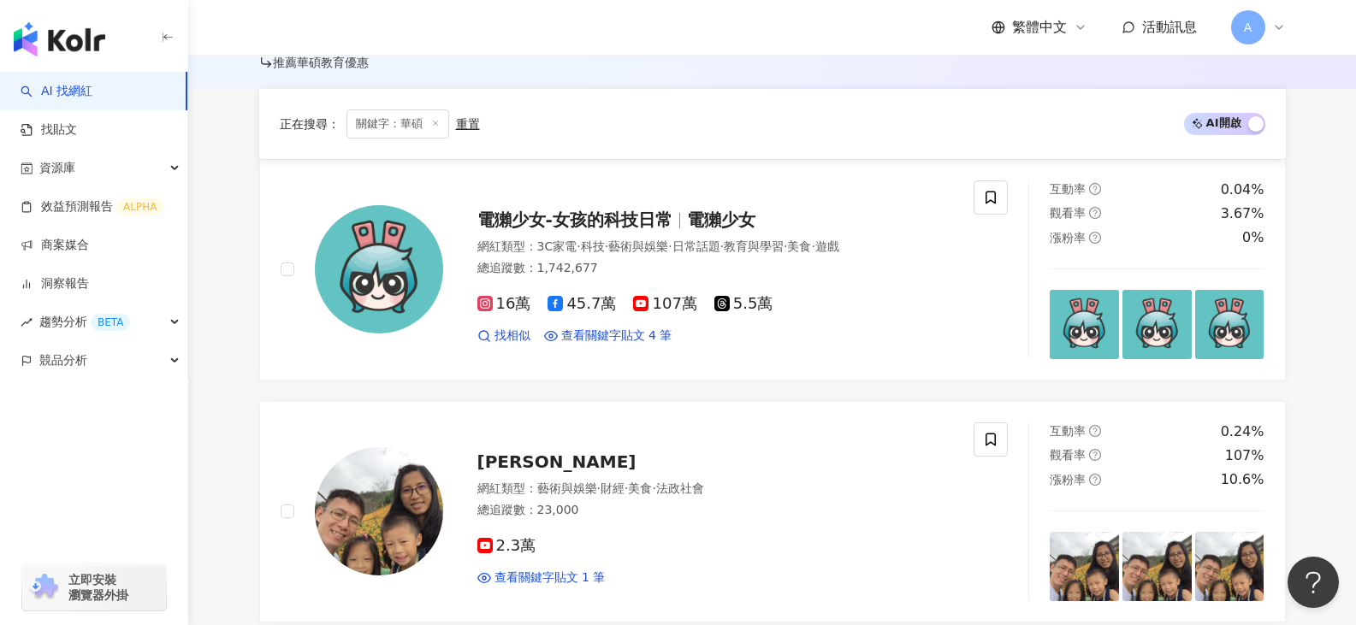
scroll to position [940, 0]
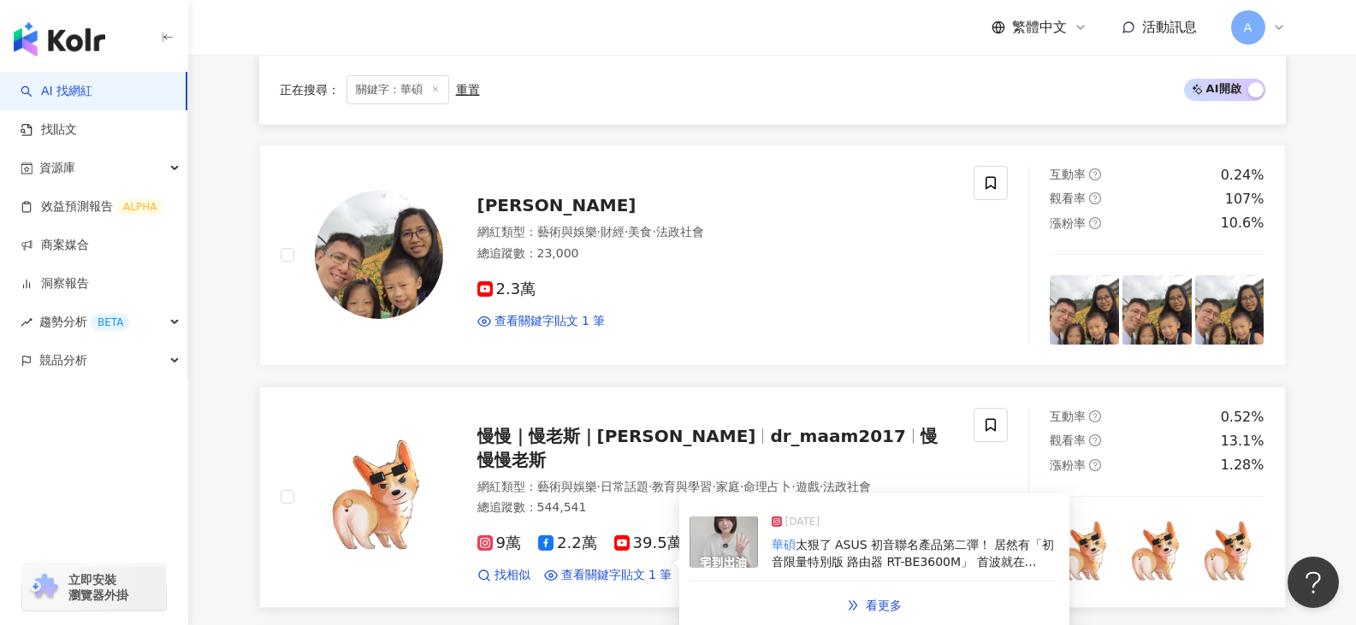
click at [954, 538] on span "太狠了 ASUS 初音聯名產品第二彈！ 居然有「初音限量特別版 路由器 RT-BE3600M」 首波就在 momo 正式開賣📢 考驗各位信仰的時刻！ 帶回家！…" at bounding box center [912, 595] width 283 height 115
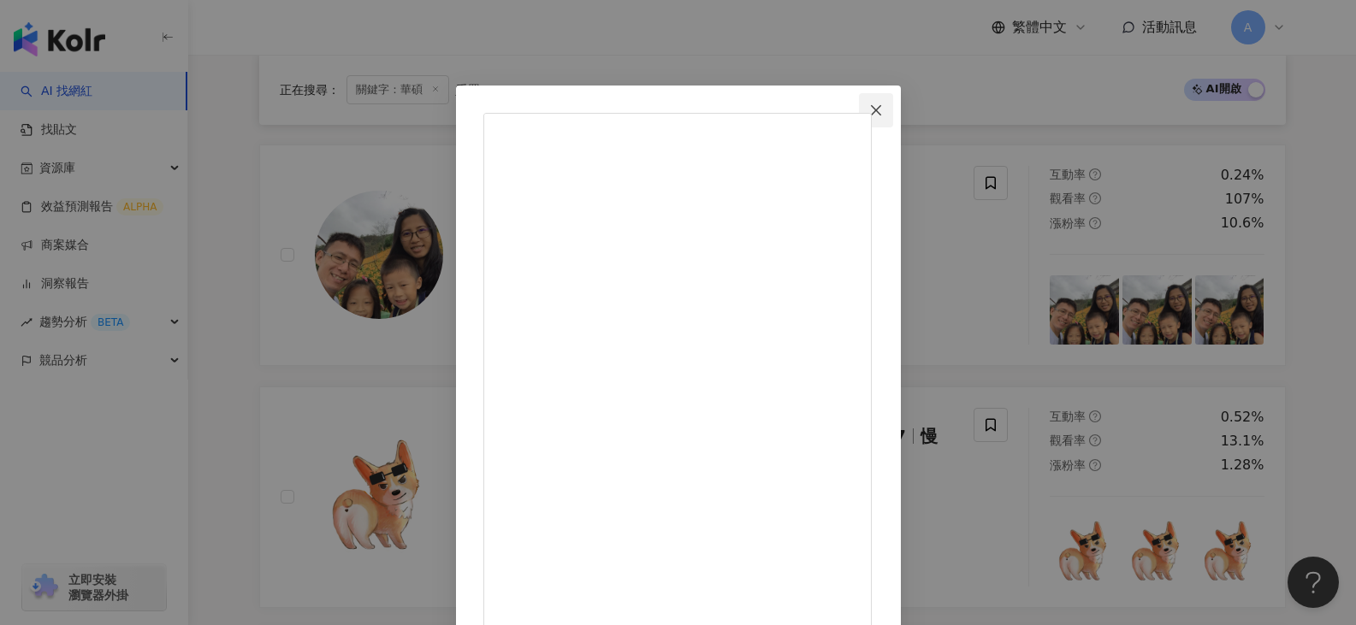
click at [893, 109] on span "Close" at bounding box center [876, 110] width 34 height 14
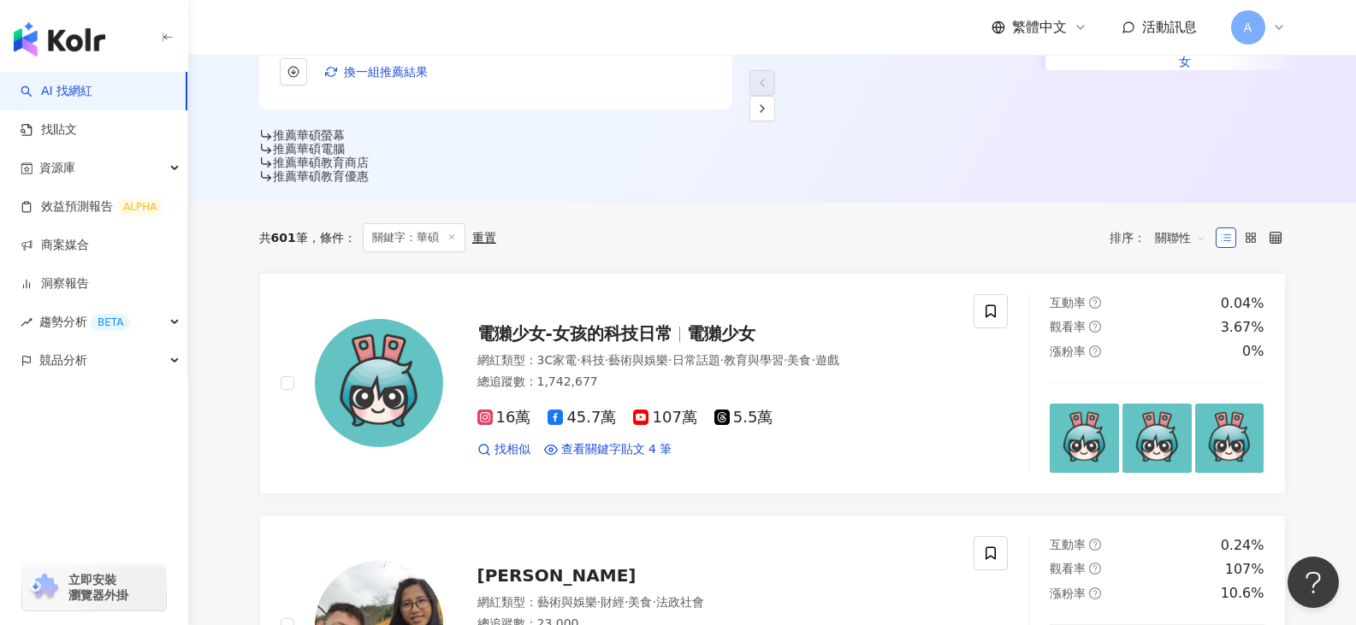
scroll to position [512, 0]
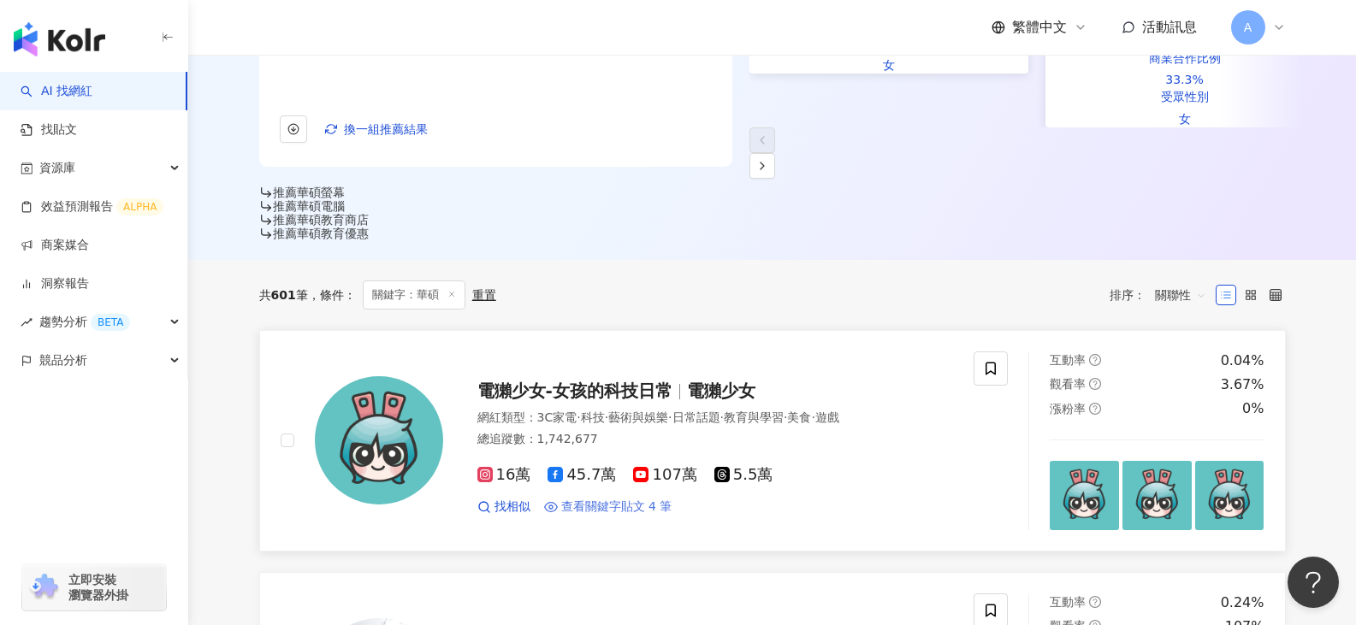
click at [601, 499] on span "查看關鍵字貼文 4 筆" at bounding box center [616, 507] width 111 height 17
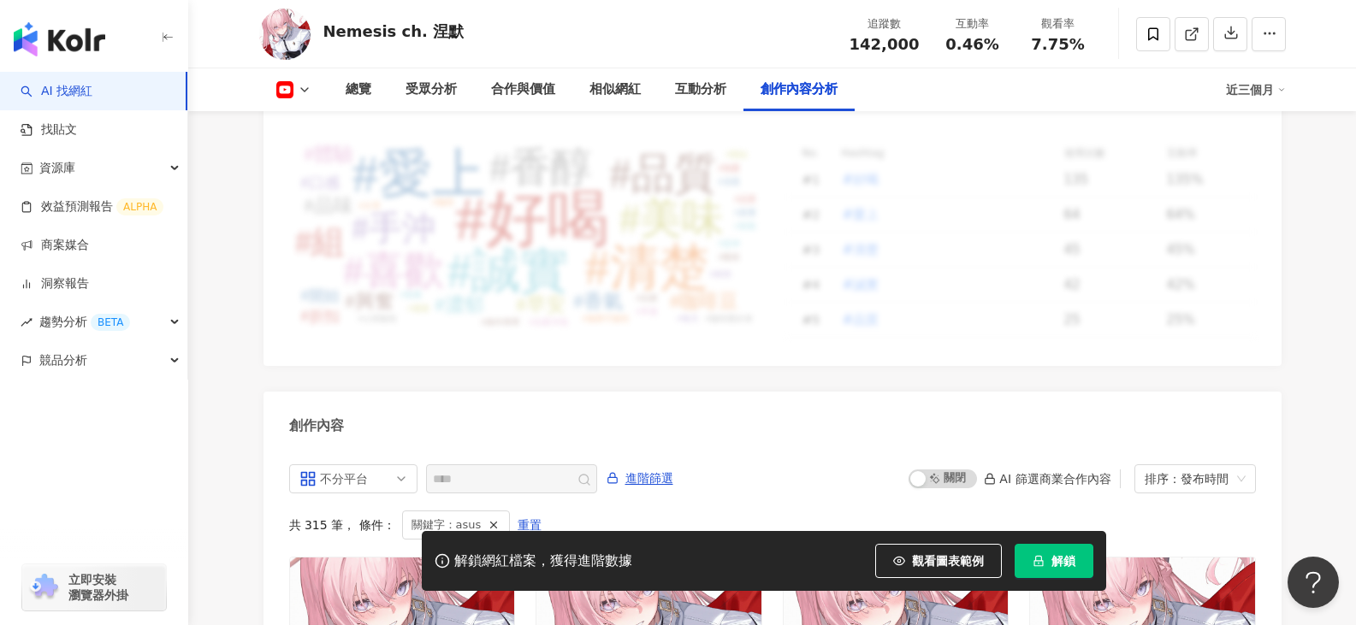
scroll to position [3873, 0]
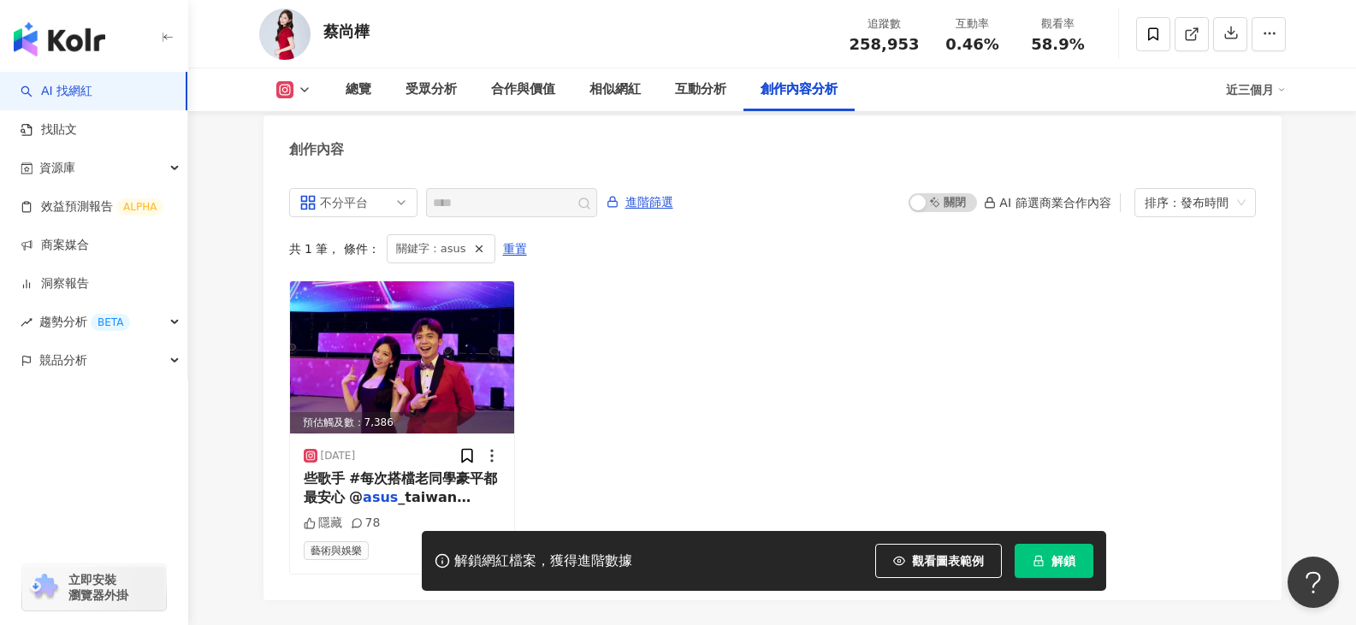
scroll to position [5288, 0]
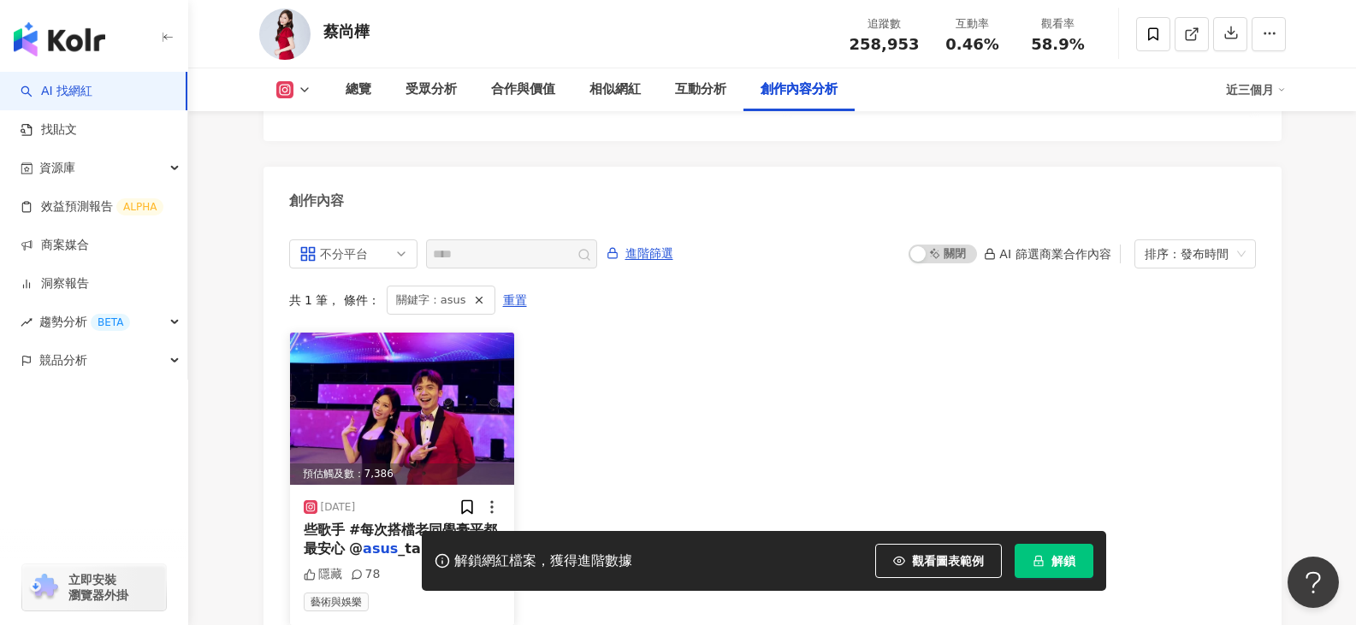
click at [431, 541] on span "_taiwan @" at bounding box center [388, 558] width 168 height 35
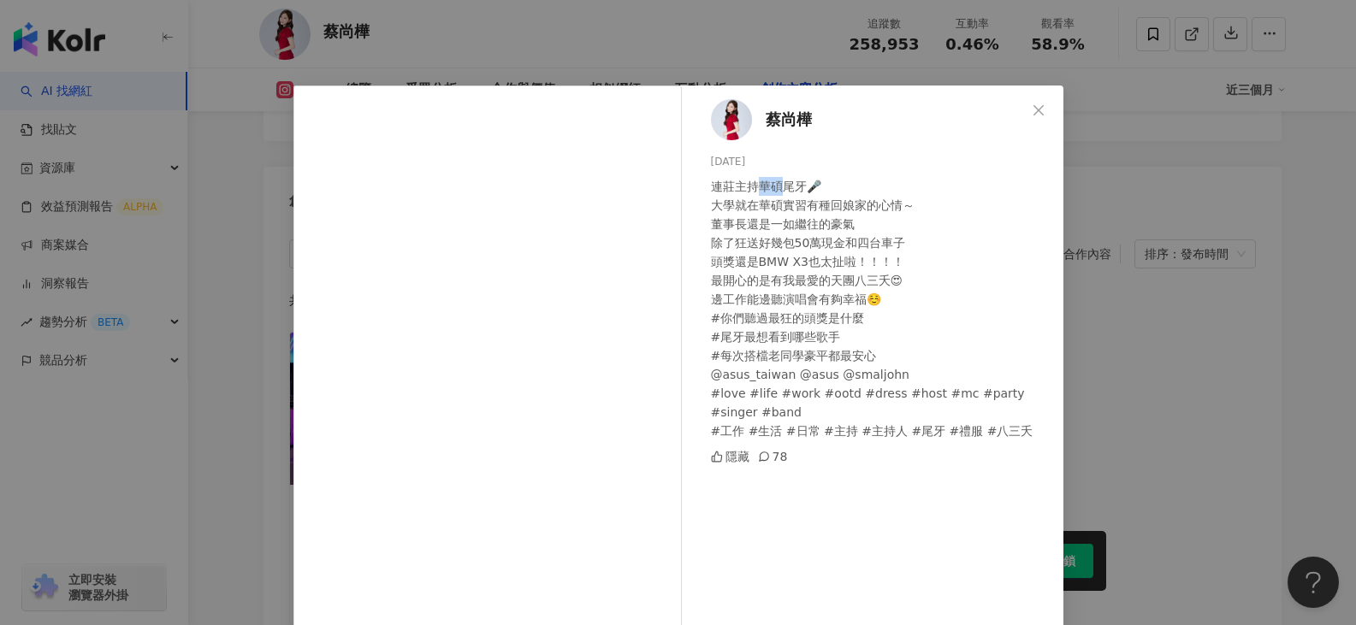
drag, startPoint x: 754, startPoint y: 188, endPoint x: 771, endPoint y: 188, distance: 18.0
click at [771, 188] on div "連莊主持華碩尾牙🎤 大學就在華碩實習有種回娘家的心情～ 董事長還是一如繼往的豪氣 除了狂送好幾包50萬現金和四台車子 頭獎還是BMW X3也太扯啦！！！！ 最…" at bounding box center [880, 308] width 339 height 263
copy div "華碩"
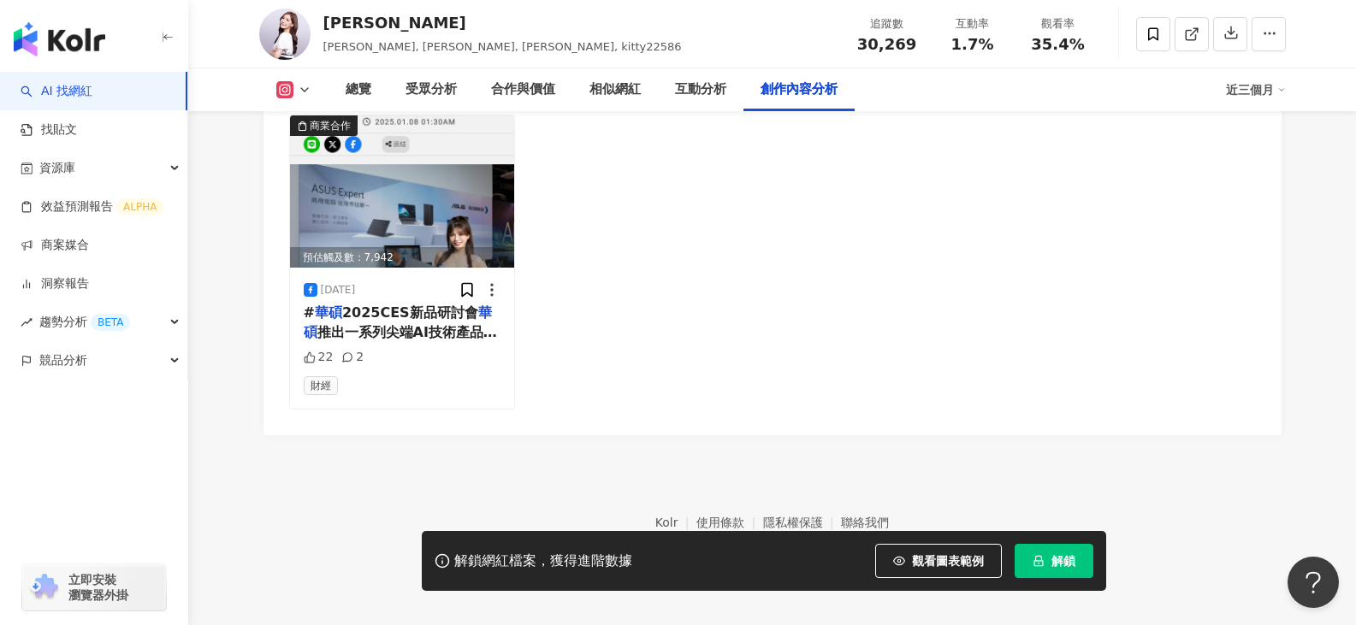
scroll to position [5442, 0]
click at [418, 213] on img at bounding box center [402, 191] width 225 height 152
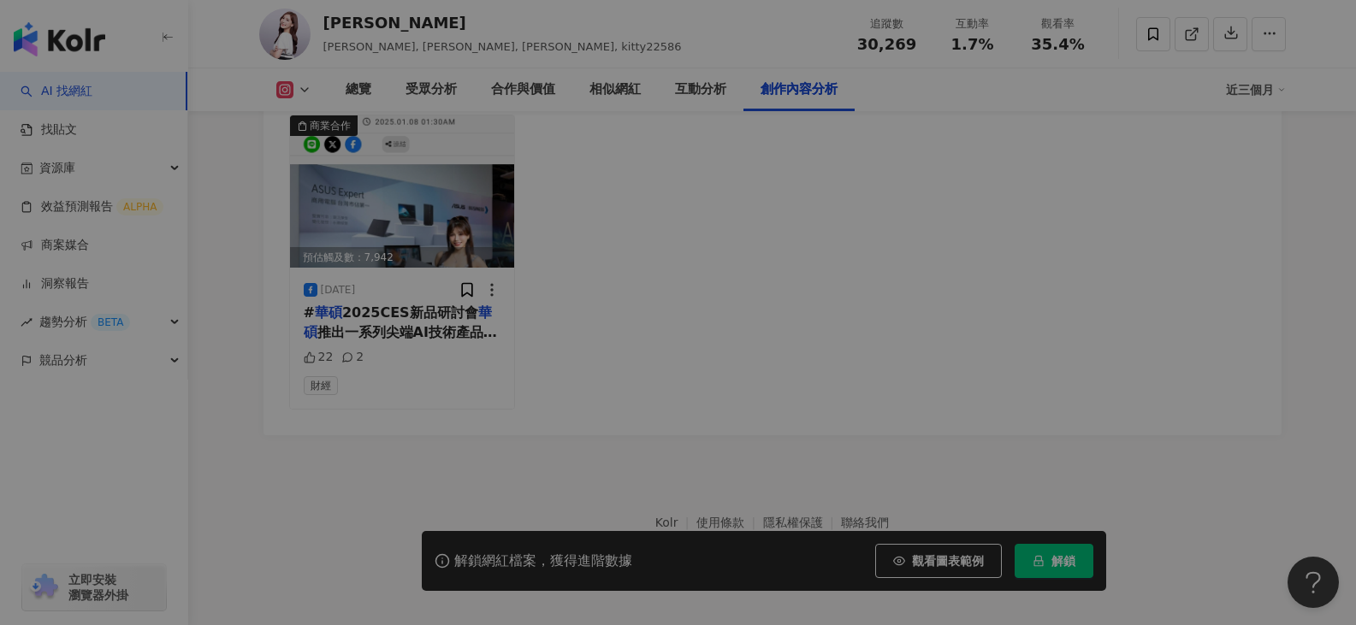
scroll to position [5281, 0]
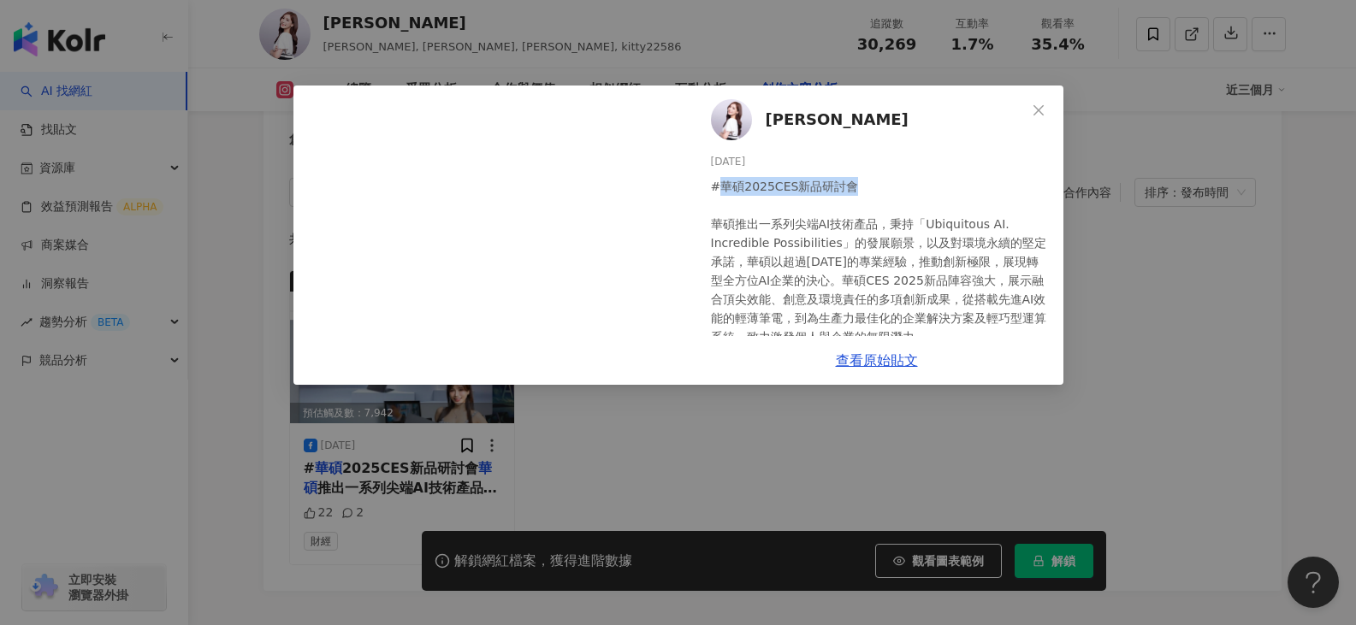
drag, startPoint x: 717, startPoint y: 185, endPoint x: 846, endPoint y: 188, distance: 129.2
click at [846, 188] on div "#華碩2025CES新品研討會 華碩推出一系列尖端AI技術產品，秉持「Ubiquitous AI. Incredible Possibilities」的發展願…" at bounding box center [880, 290] width 339 height 226
copy div "華碩2025CES新品研討會"
click at [690, 424] on div "凱蒂 Kitty 2025/3/20 #華碩2025CES新品研討會 華碩推出一系列尖端AI技術產品，秉持「Ubiquitous AI. Incredible…" at bounding box center [678, 312] width 1356 height 625
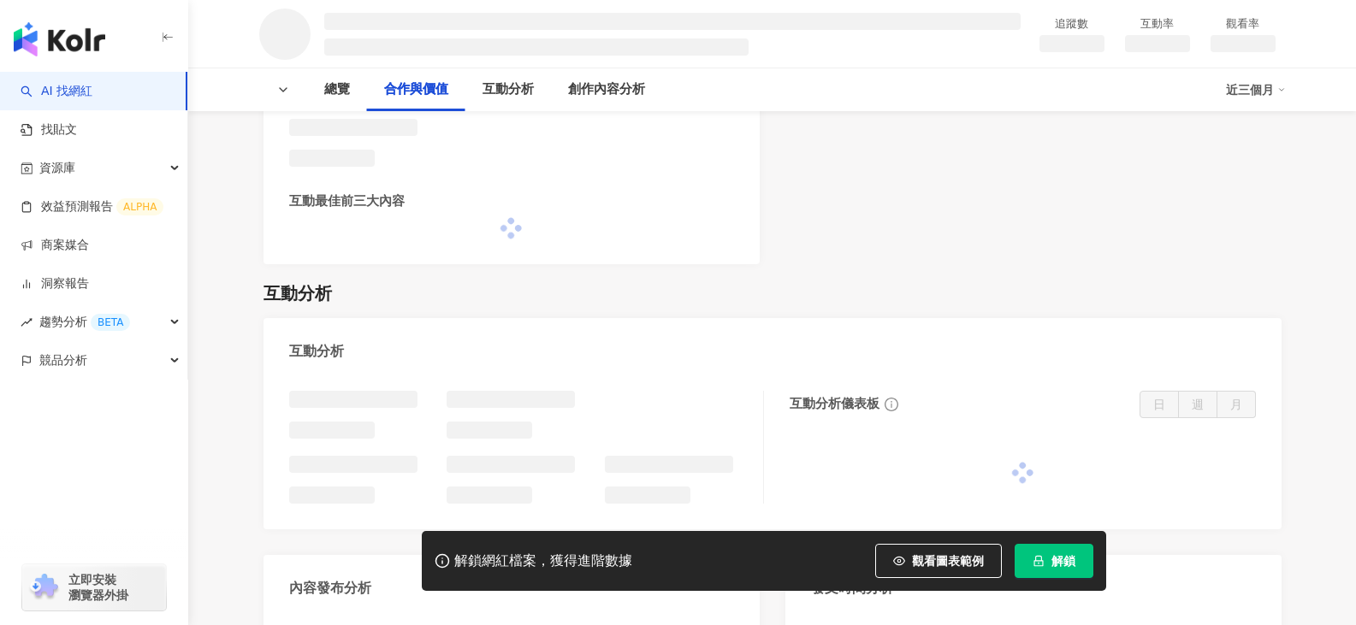
scroll to position [1185, 0]
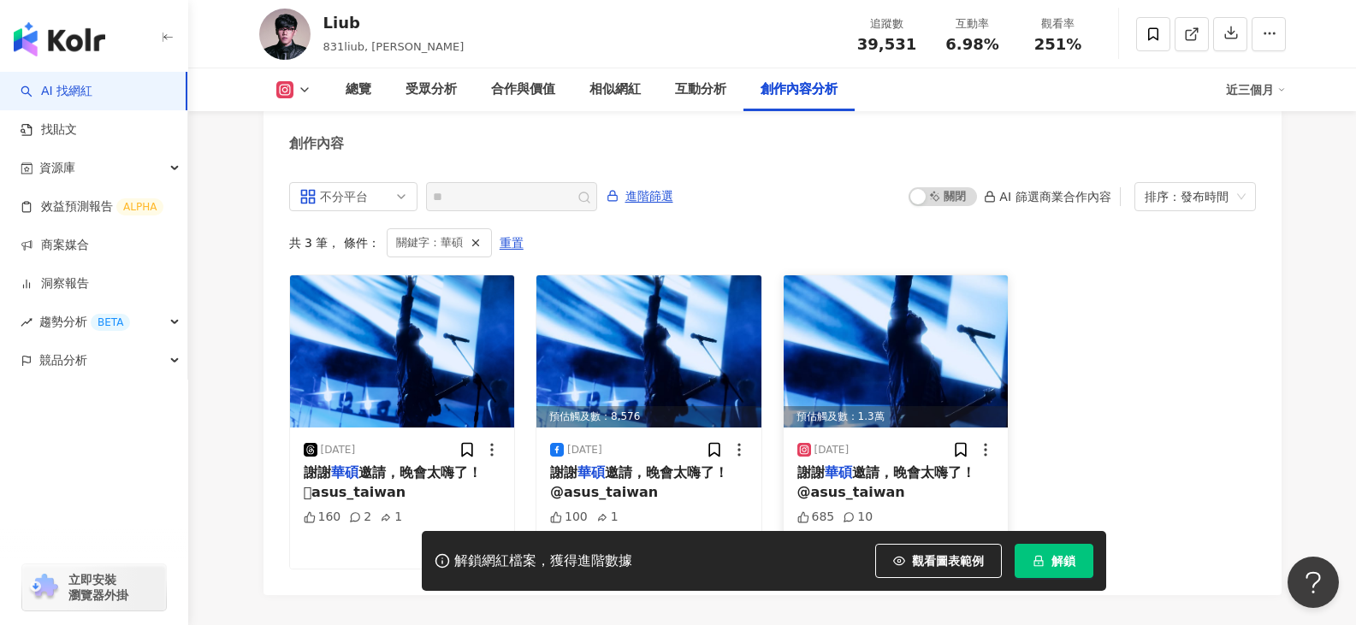
click at [789, 482] on div "2024/12/21 謝謝 華碩 邀請，晚會太嗨了！ @asus_taiwan 685 10" at bounding box center [895, 498] width 225 height 140
click at [841, 481] on mark "華碩" at bounding box center [838, 472] width 27 height 16
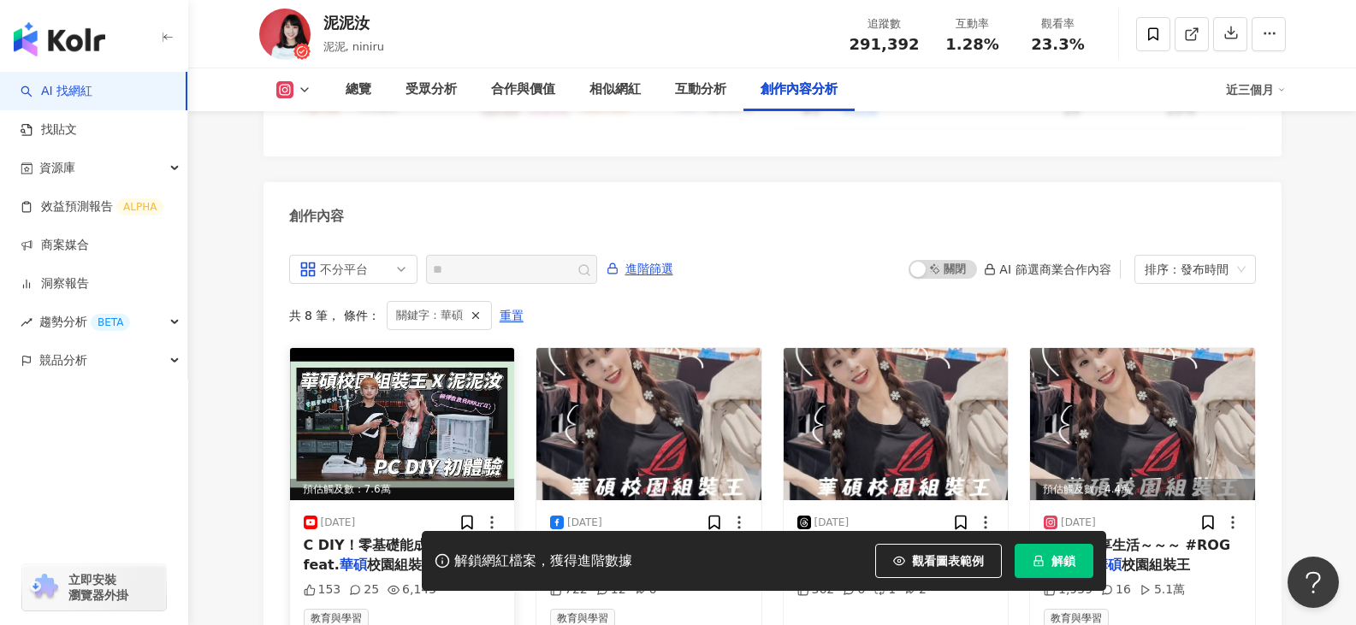
click at [378, 537] on span "C DIY！零基礎能成功嗎？ feat." at bounding box center [386, 554] width 164 height 35
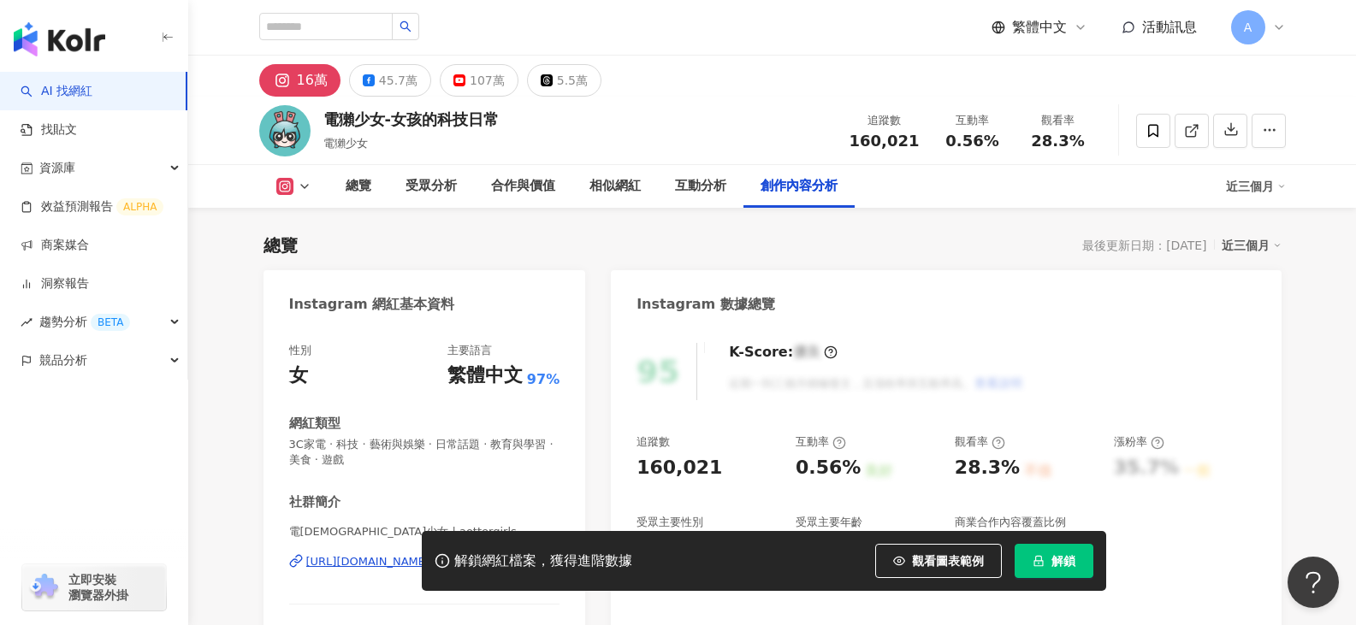
scroll to position [5311, 0]
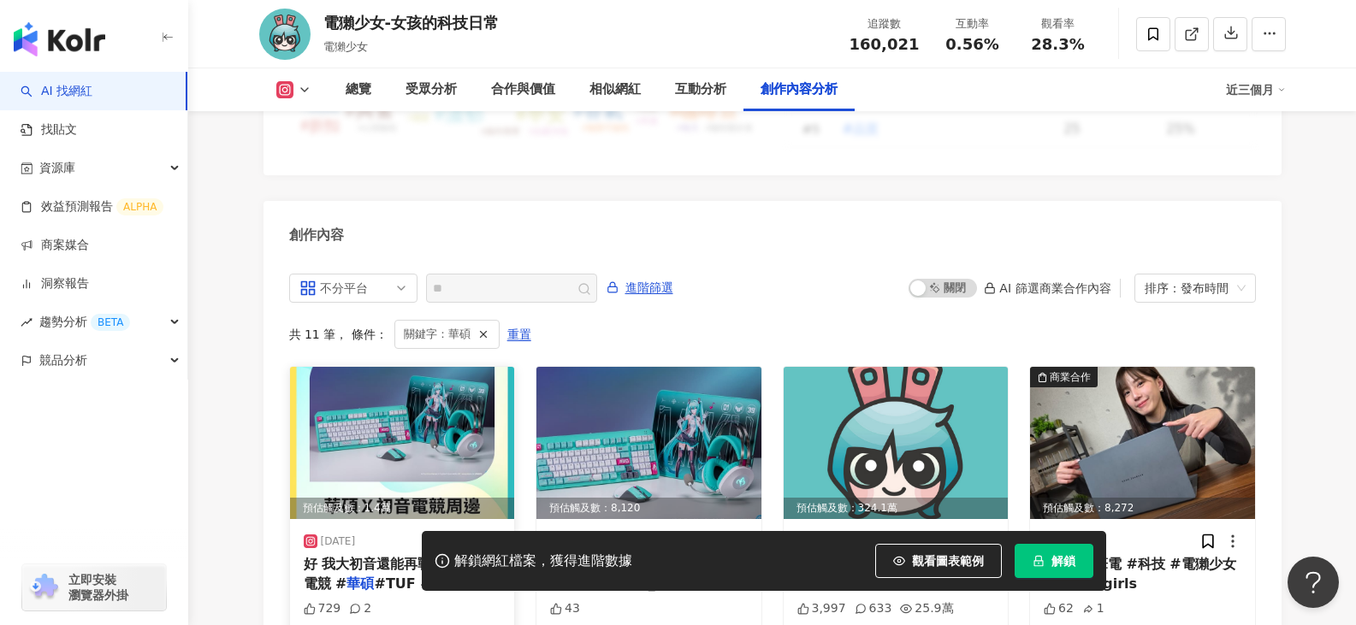
click at [388, 556] on span "好 我大初音還能再戰十年！ #電競 #" at bounding box center [397, 573] width 186 height 35
